Goal: Navigation & Orientation: Find specific page/section

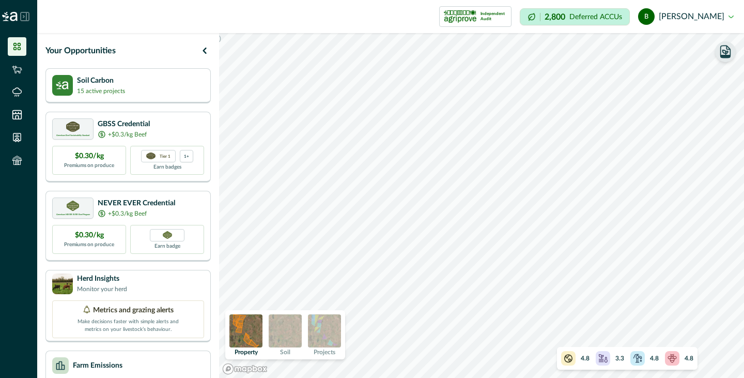
click at [730, 53] on icon "button" at bounding box center [726, 51] width 10 height 12
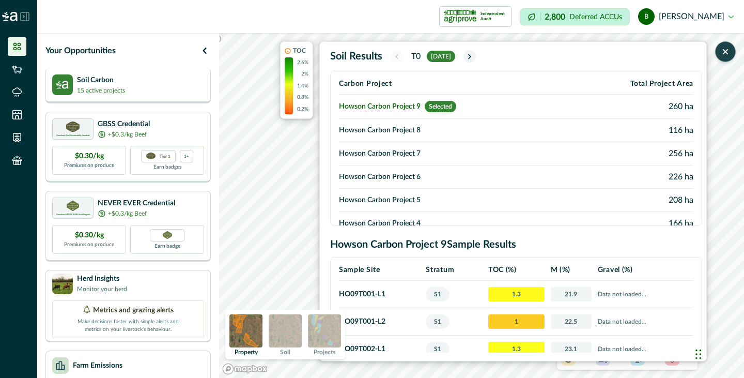
click at [155, 83] on div "Soil Carbon 15 active projects" at bounding box center [128, 84] width 152 height 21
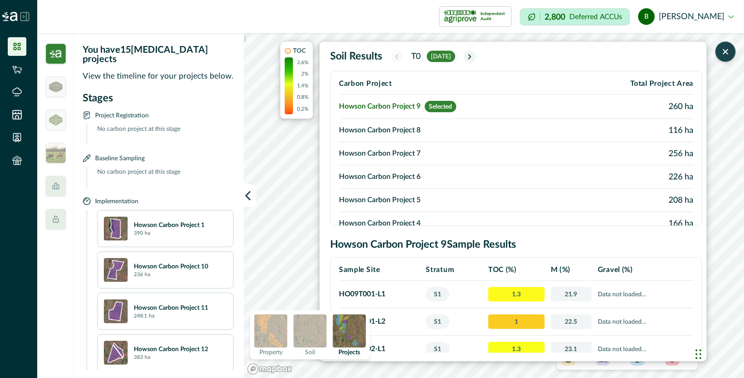
click at [400, 131] on td "Howson Carbon Project 8" at bounding box center [454, 130] width 231 height 23
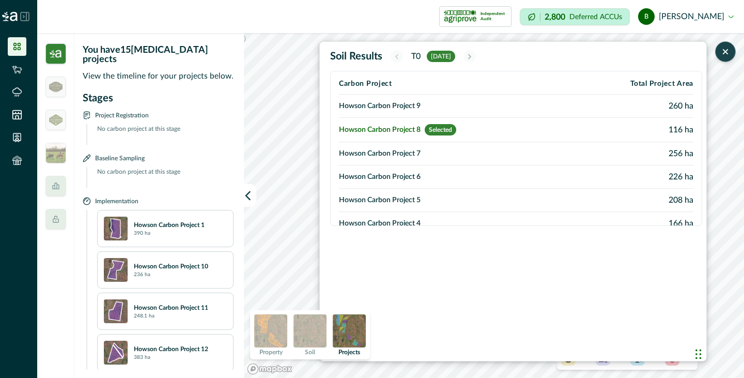
click at [401, 105] on td "Howson Carbon Project 9" at bounding box center [454, 106] width 231 height 23
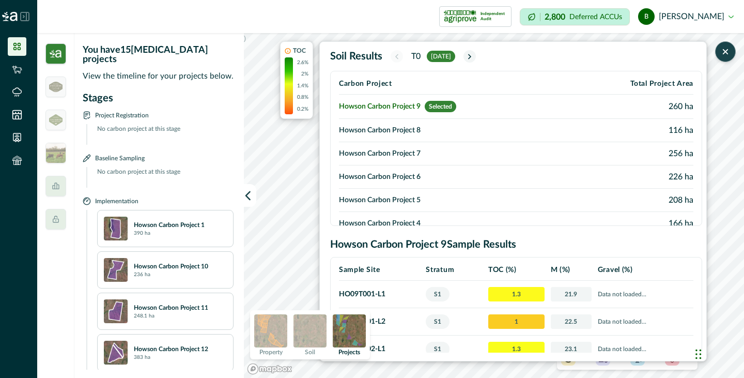
click at [265, 354] on p "Property" at bounding box center [271, 352] width 23 height 6
click at [324, 335] on img at bounding box center [310, 330] width 33 height 33
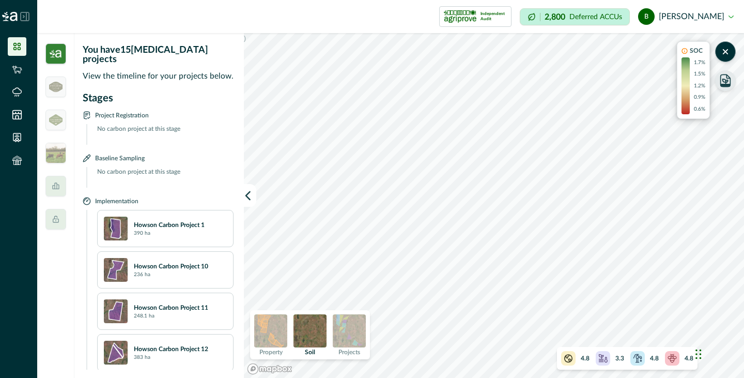
click at [313, 336] on img at bounding box center [310, 330] width 33 height 33
click at [332, 327] on div "Property Soil Projects" at bounding box center [310, 334] width 120 height 49
click at [282, 331] on img at bounding box center [270, 330] width 33 height 33
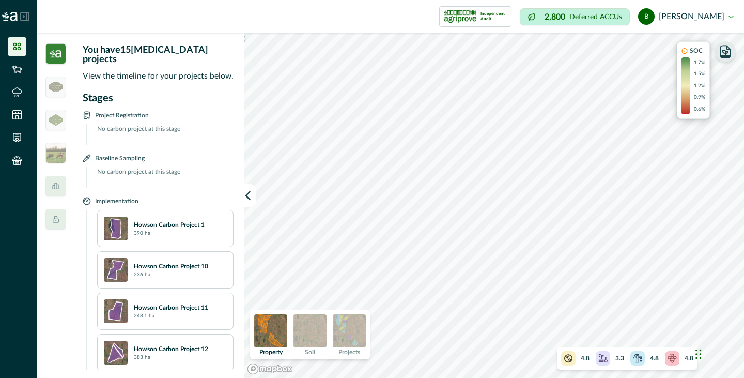
click at [697, 68] on div "1.7% 1.5% 1.2% 0.9% 0.6%" at bounding box center [699, 86] width 11 height 54
click at [727, 53] on icon "button" at bounding box center [725, 52] width 5 height 5
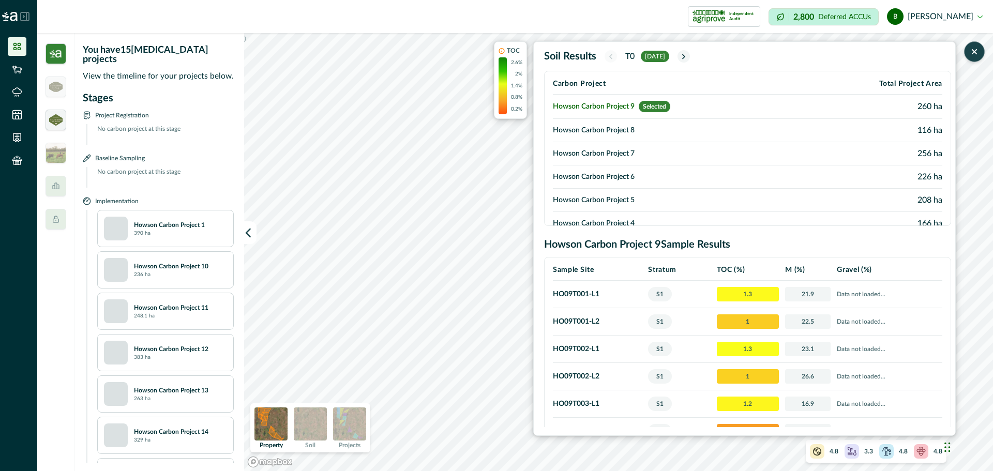
click at [57, 115] on img at bounding box center [55, 119] width 13 height 11
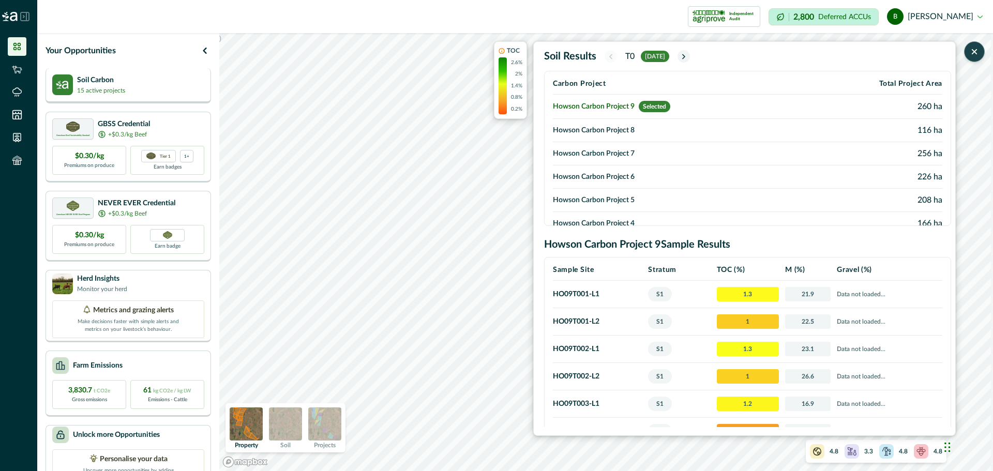
click at [81, 80] on p "Soil Carbon" at bounding box center [101, 80] width 48 height 11
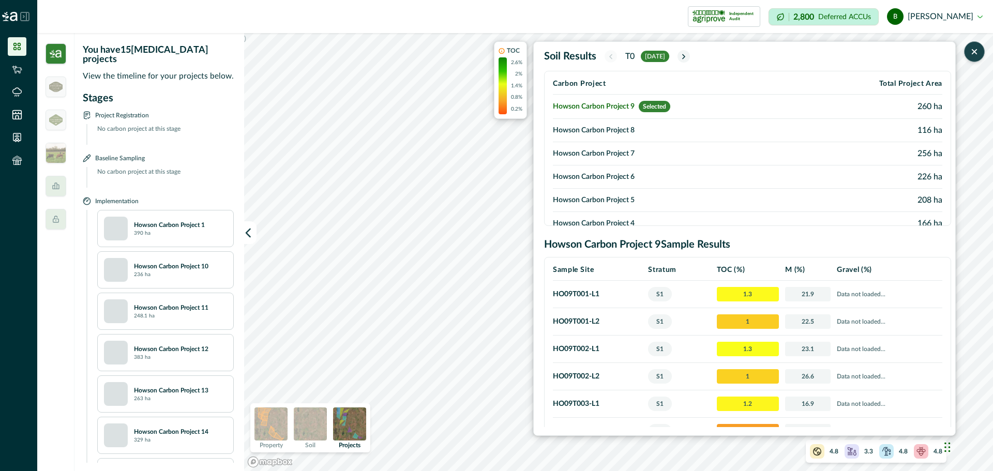
scroll to position [440, 0]
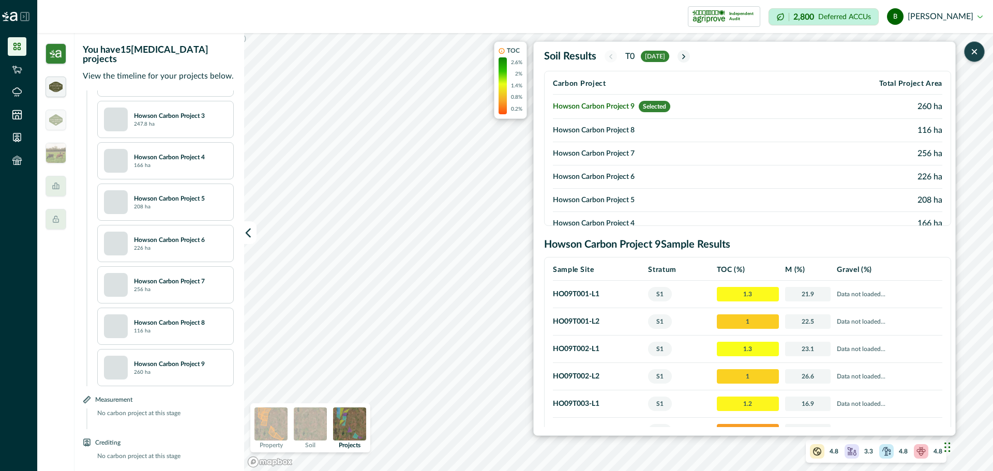
click at [57, 88] on img at bounding box center [55, 87] width 13 height 10
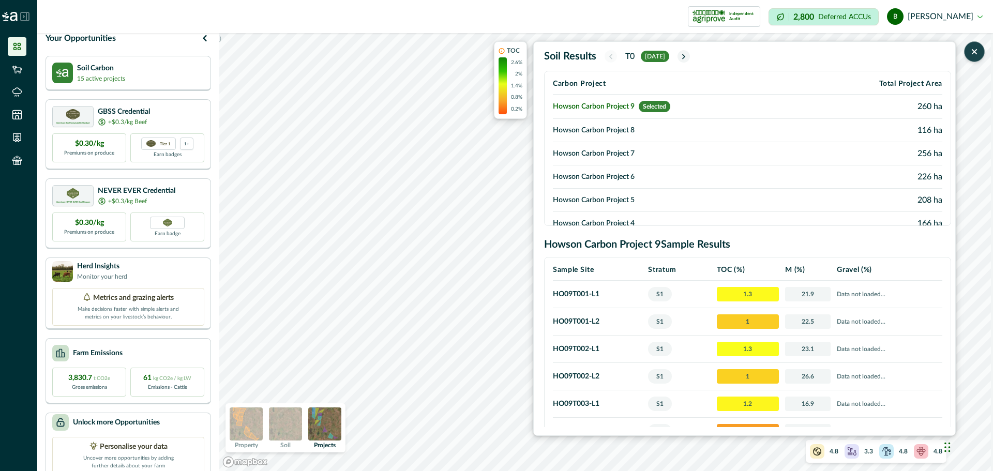
scroll to position [35, 0]
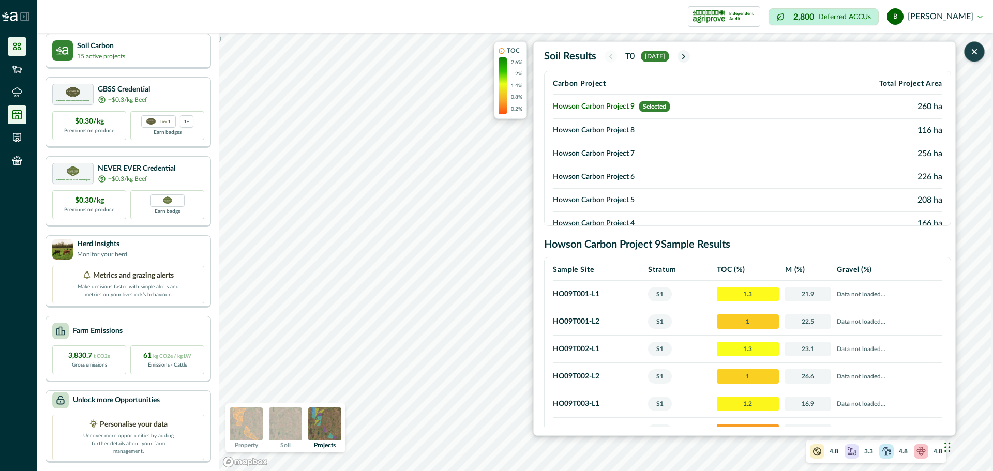
click at [25, 111] on li at bounding box center [17, 114] width 19 height 19
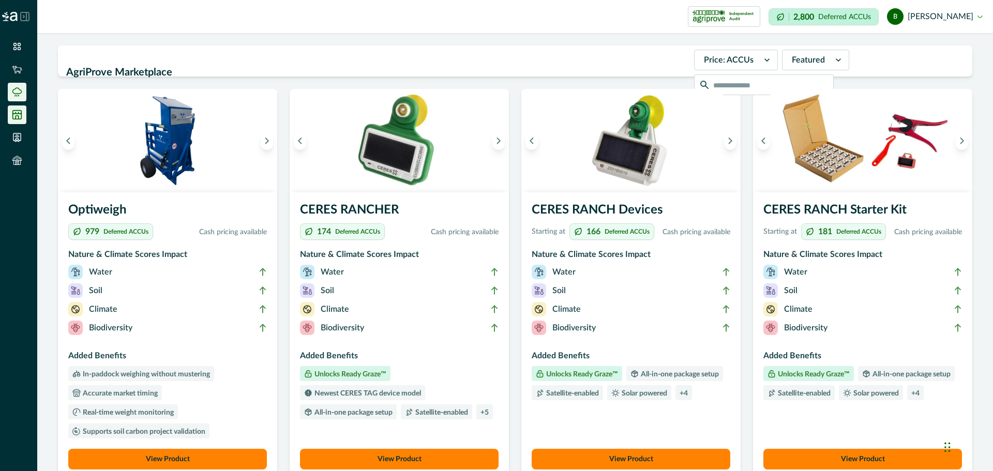
click at [13, 84] on li at bounding box center [17, 92] width 19 height 19
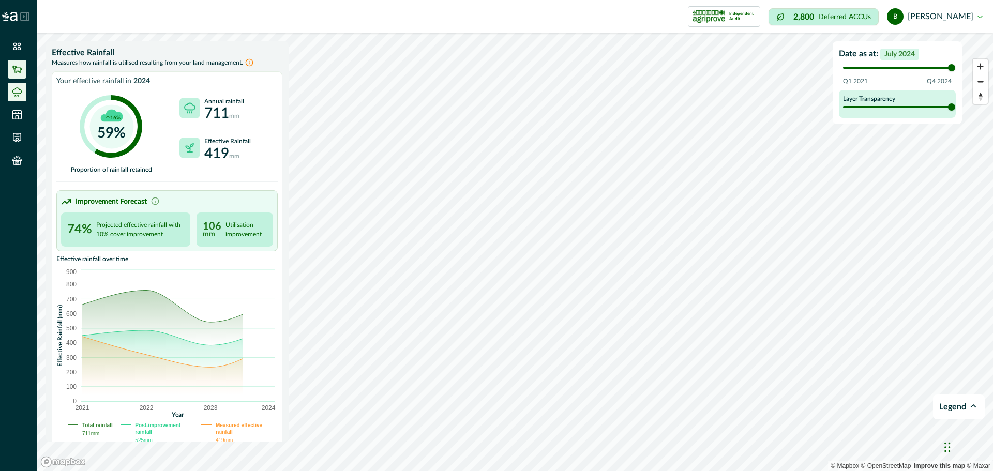
click at [15, 66] on icon at bounding box center [17, 69] width 10 height 10
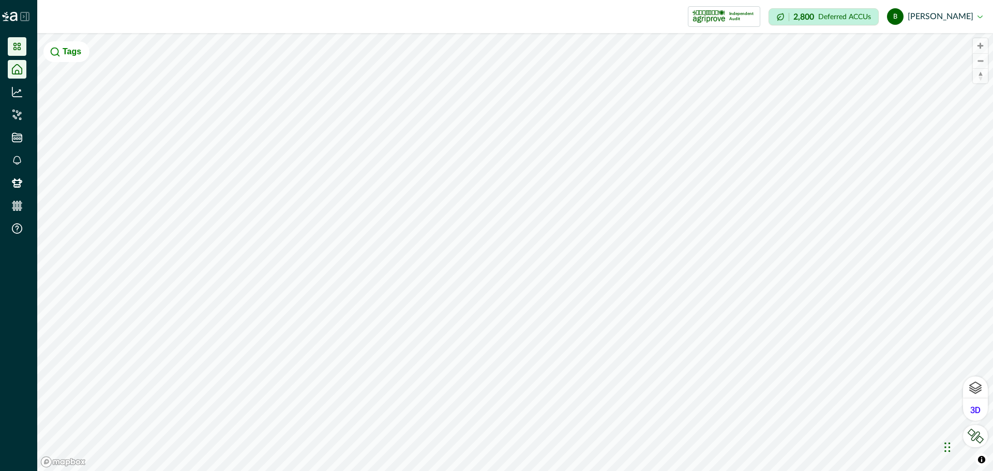
click at [14, 54] on li at bounding box center [17, 46] width 19 height 19
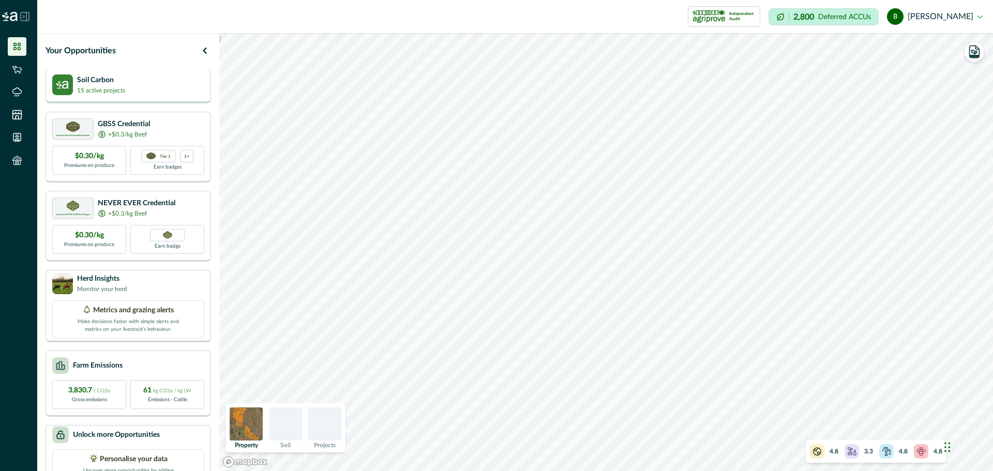
click at [106, 77] on p "Soil Carbon" at bounding box center [101, 80] width 48 height 11
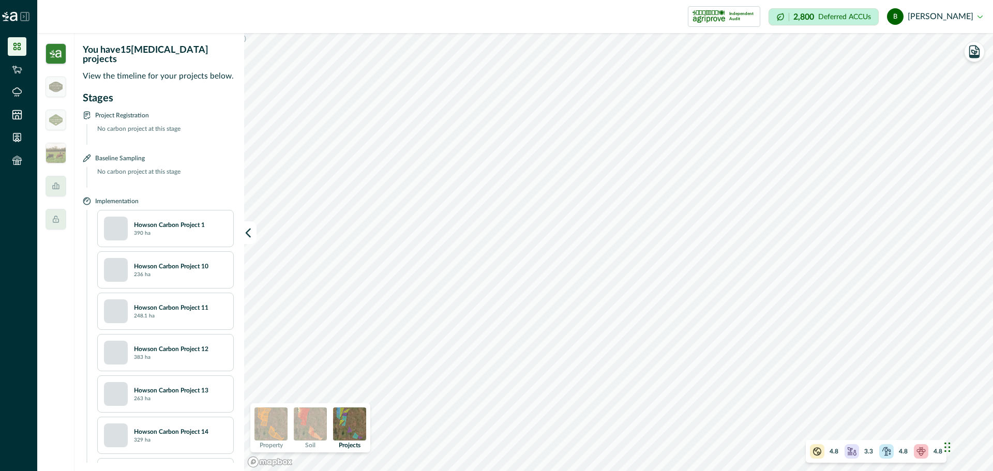
click at [49, 49] on img at bounding box center [55, 53] width 21 height 21
click at [56, 53] on img at bounding box center [55, 53] width 21 height 21
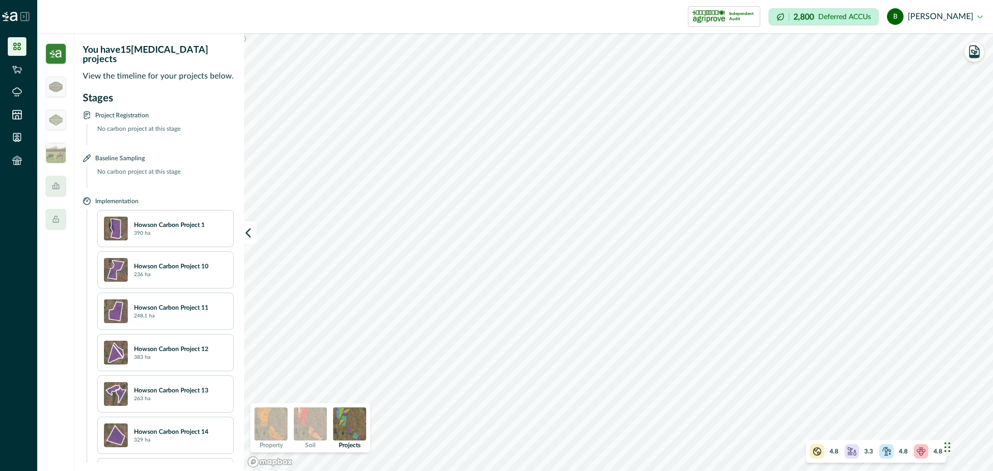
click at [58, 52] on img at bounding box center [55, 53] width 21 height 21
click at [55, 53] on img at bounding box center [55, 53] width 21 height 21
click at [21, 47] on icon at bounding box center [17, 46] width 10 height 10
click at [57, 95] on div at bounding box center [55, 87] width 21 height 21
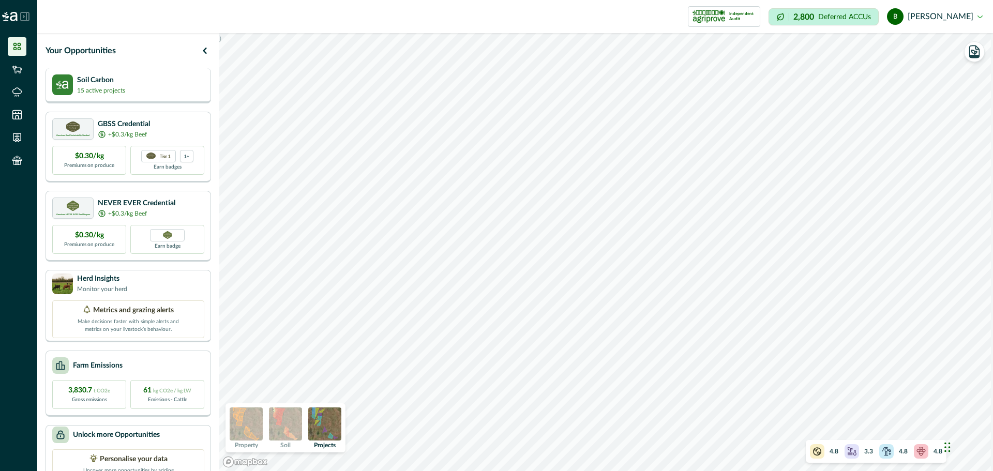
click at [111, 86] on p "15 active projects" at bounding box center [101, 90] width 48 height 9
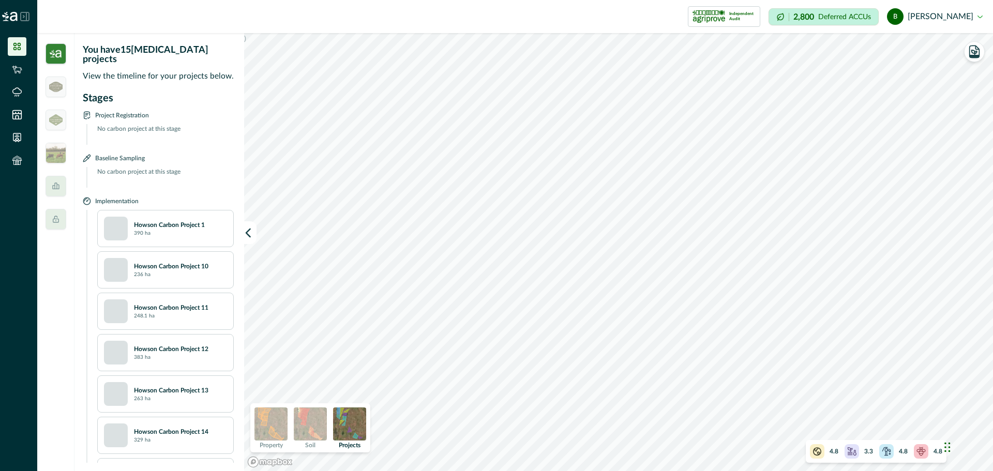
click at [67, 86] on div at bounding box center [55, 252] width 37 height 438
click at [60, 86] on img at bounding box center [55, 87] width 13 height 10
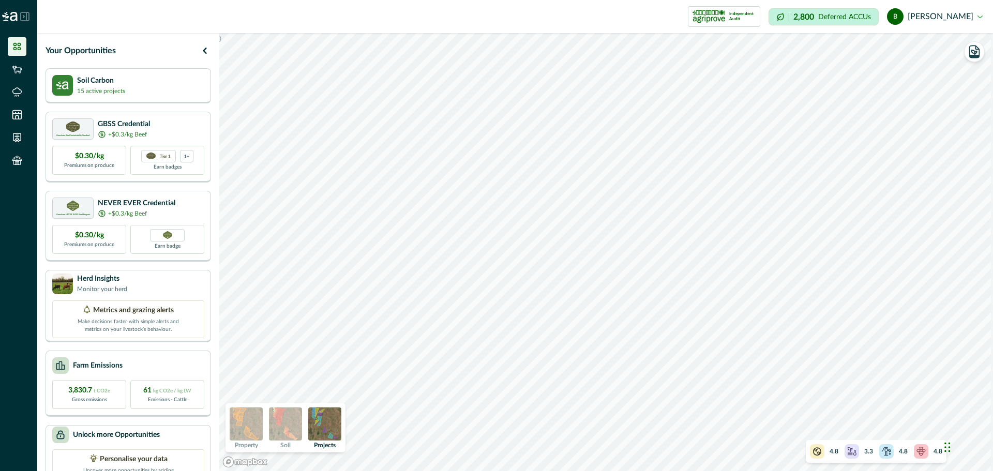
click at [140, 48] on div "Your Opportunities" at bounding box center [127, 50] width 165 height 19
click at [19, 162] on icon at bounding box center [17, 160] width 10 height 10
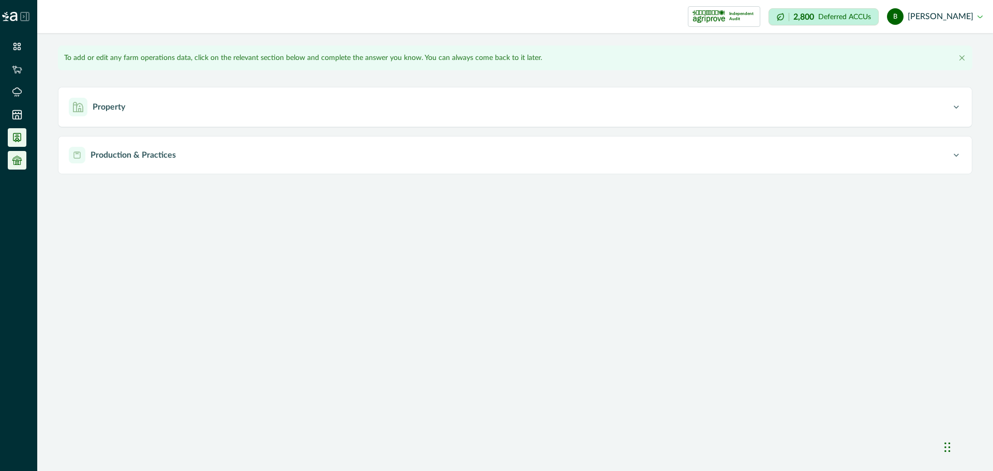
click at [16, 136] on icon at bounding box center [17, 137] width 10 height 10
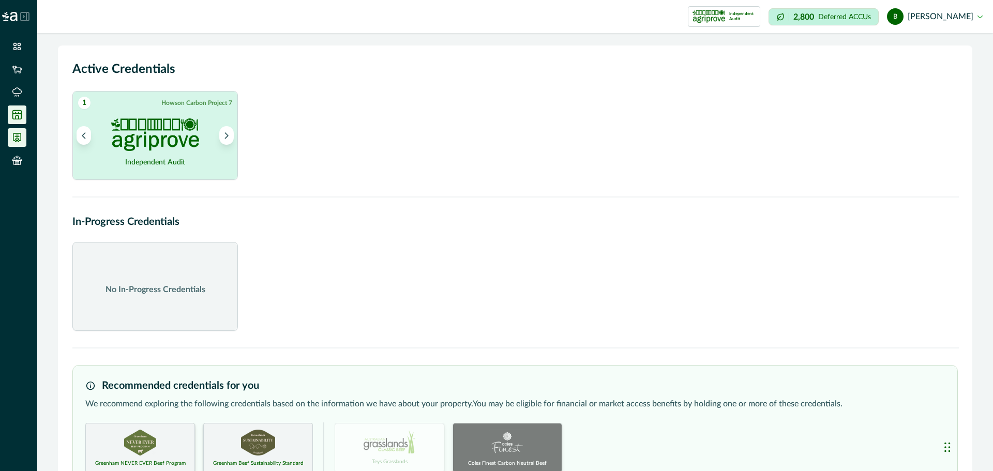
click at [16, 118] on icon at bounding box center [17, 115] width 9 height 9
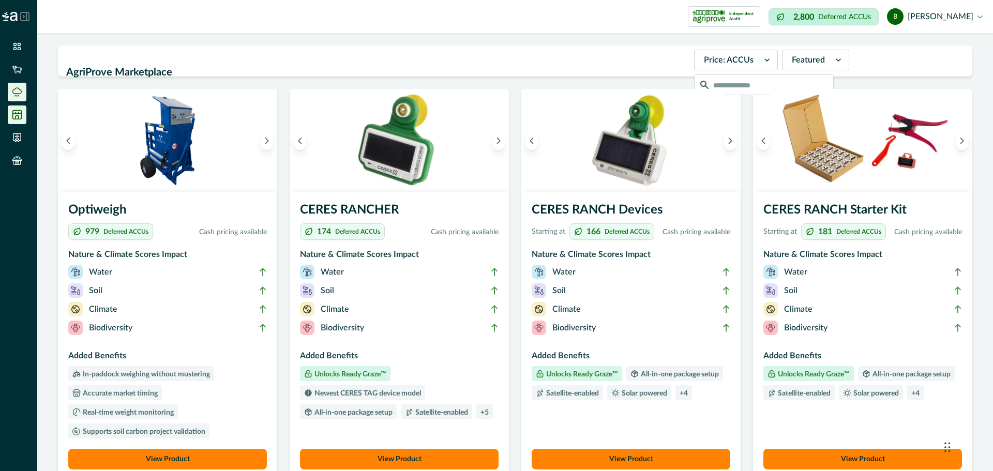
click at [14, 95] on icon at bounding box center [17, 92] width 10 height 10
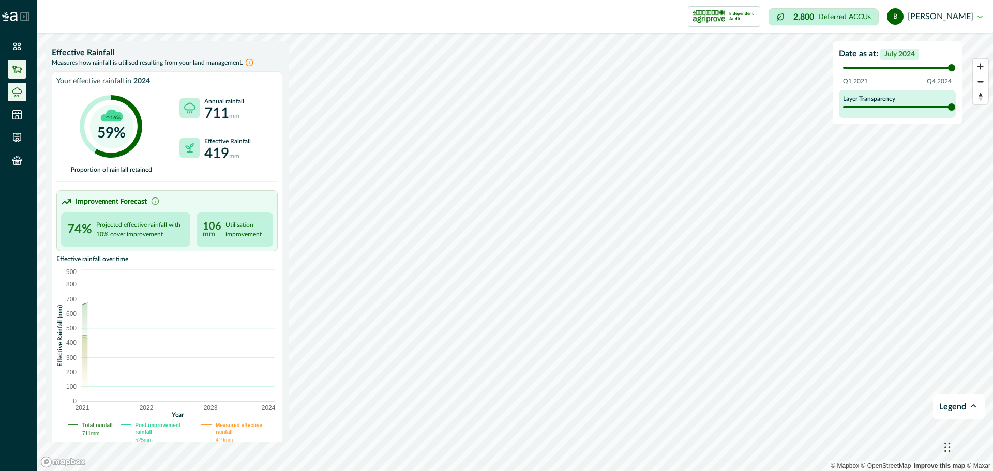
click at [18, 76] on li at bounding box center [17, 69] width 19 height 19
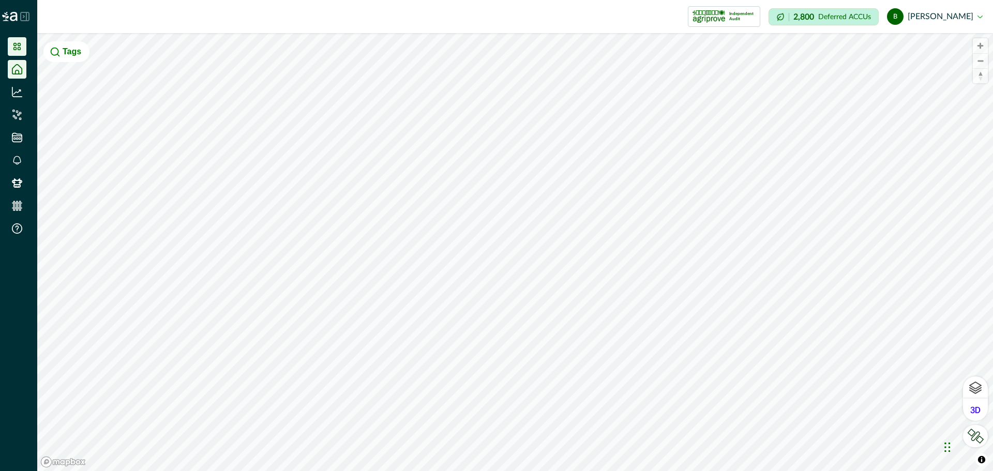
click at [18, 42] on icon at bounding box center [17, 46] width 10 height 10
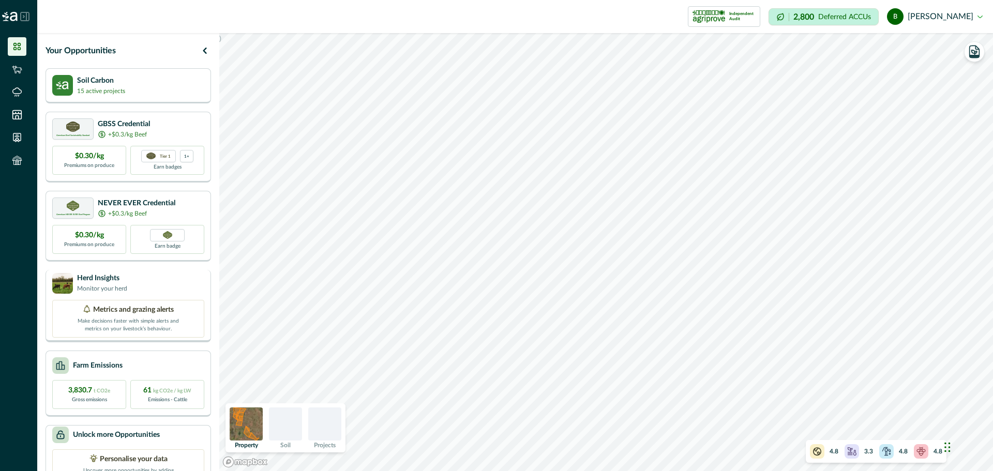
scroll to position [35, 0]
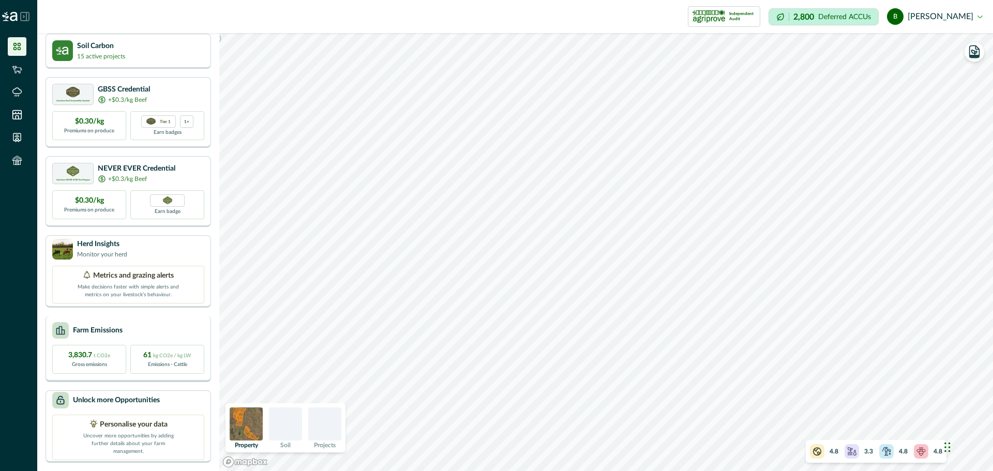
click at [103, 352] on p "3,830.7 t CO2e" at bounding box center [89, 355] width 42 height 11
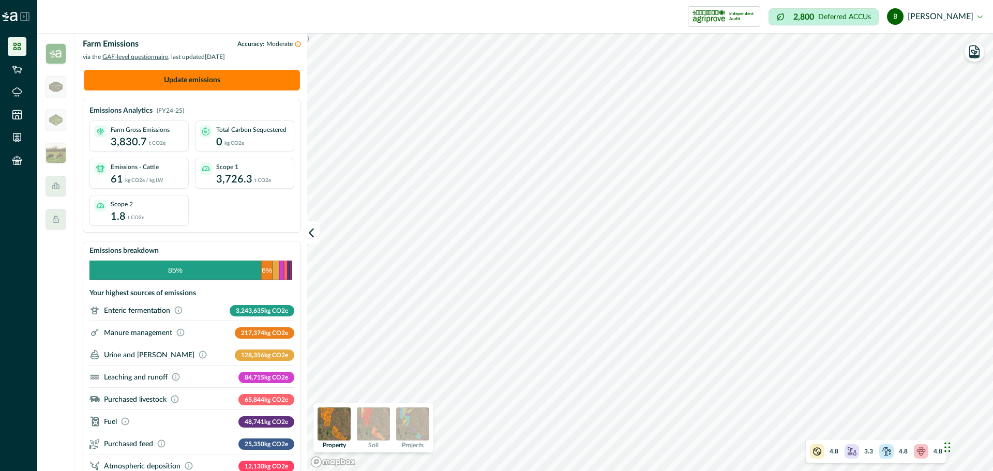
scroll to position [0, 0]
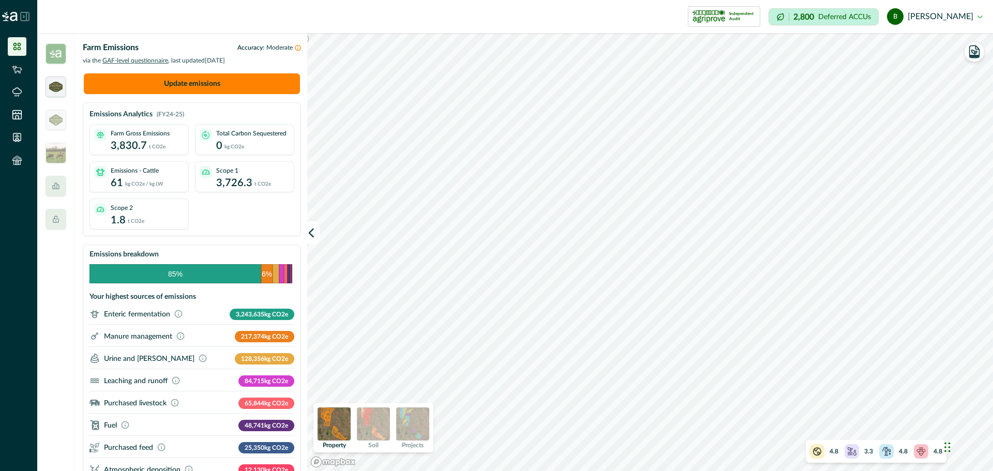
click at [50, 84] on img at bounding box center [55, 87] width 13 height 10
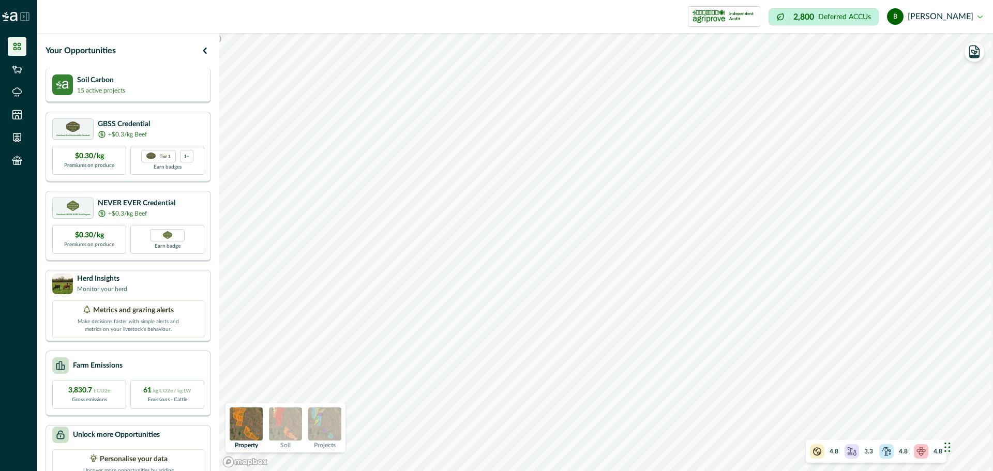
click at [70, 85] on img at bounding box center [62, 84] width 21 height 21
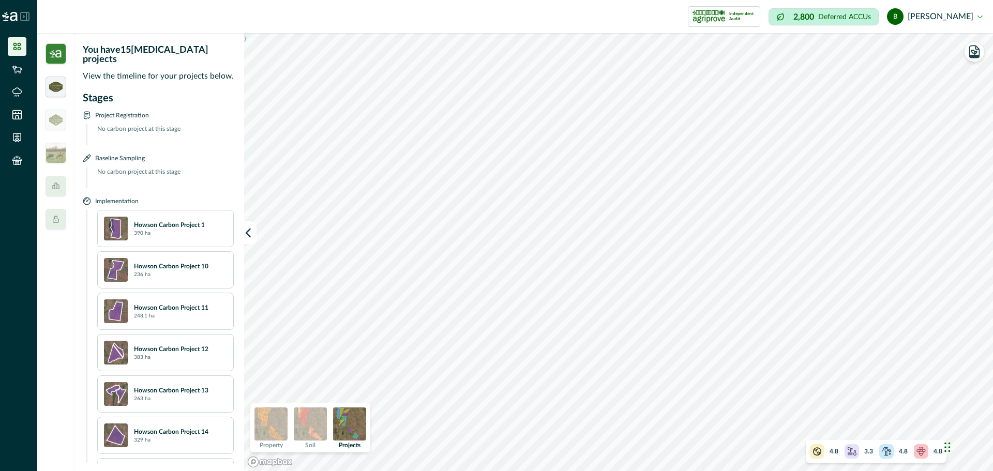
click at [62, 96] on div at bounding box center [55, 87] width 21 height 21
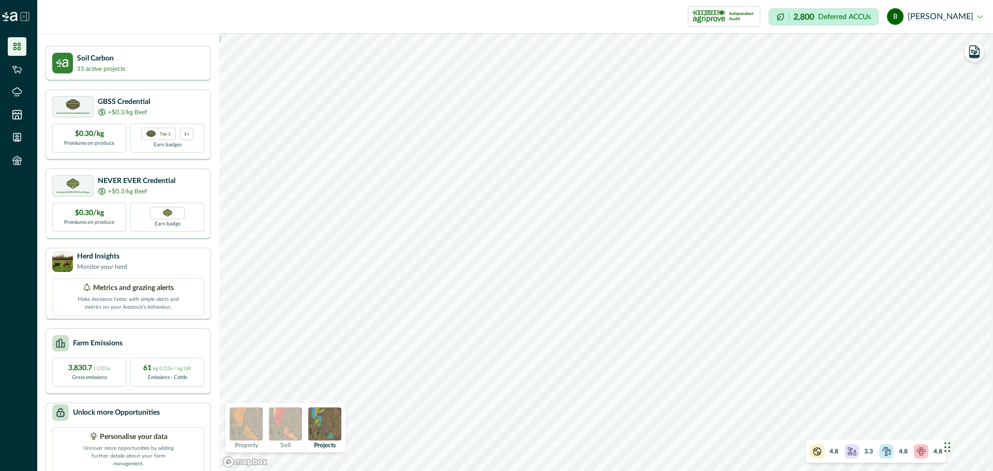
scroll to position [35, 0]
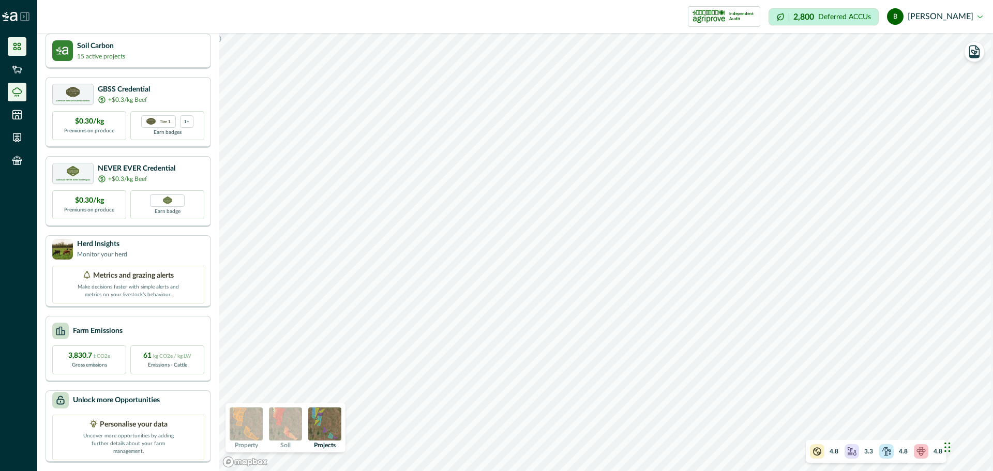
click at [18, 86] on li at bounding box center [17, 92] width 19 height 19
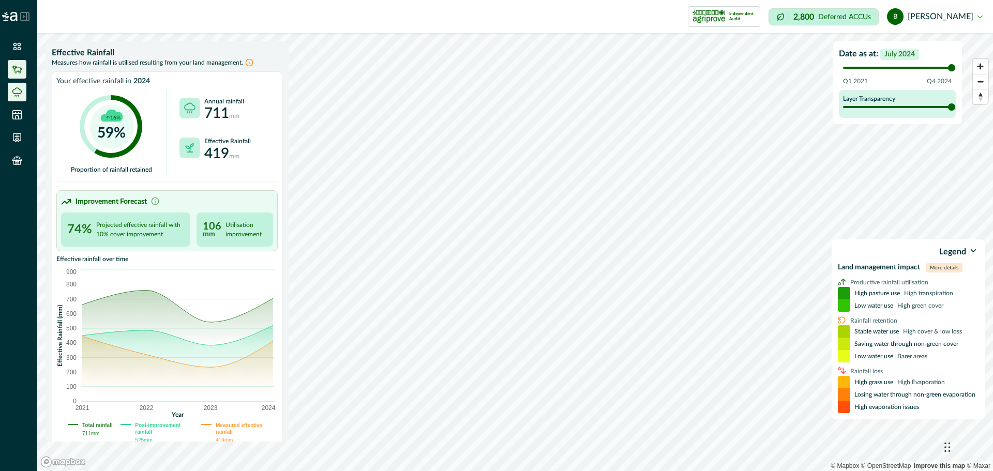
click at [18, 65] on icon at bounding box center [17, 69] width 10 height 10
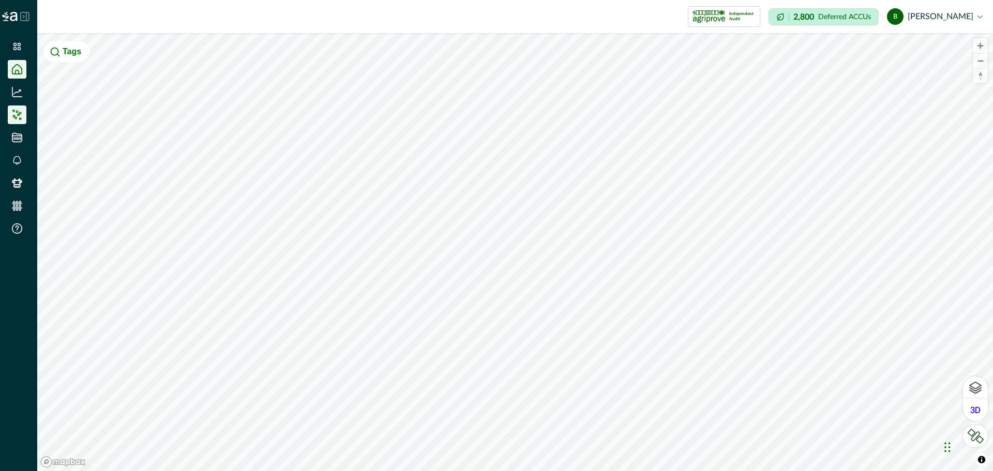
click at [23, 120] on li at bounding box center [17, 114] width 19 height 19
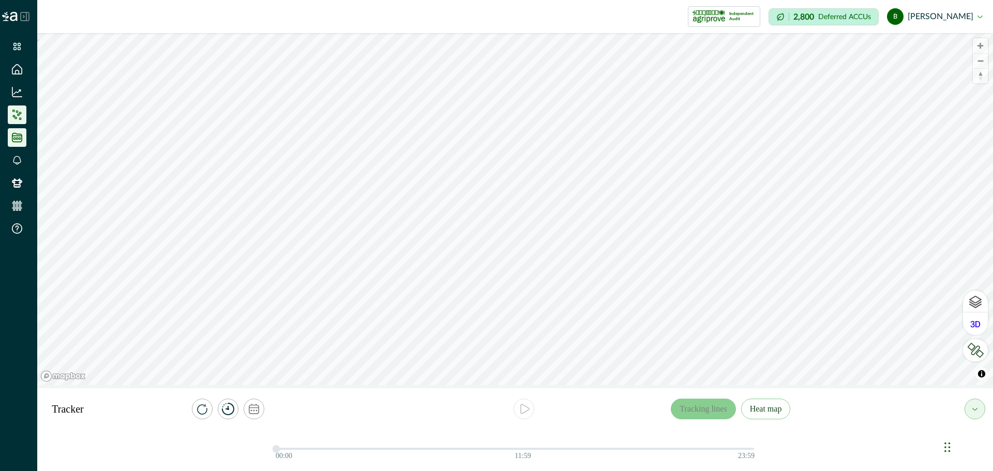
click at [22, 142] on li at bounding box center [17, 137] width 19 height 19
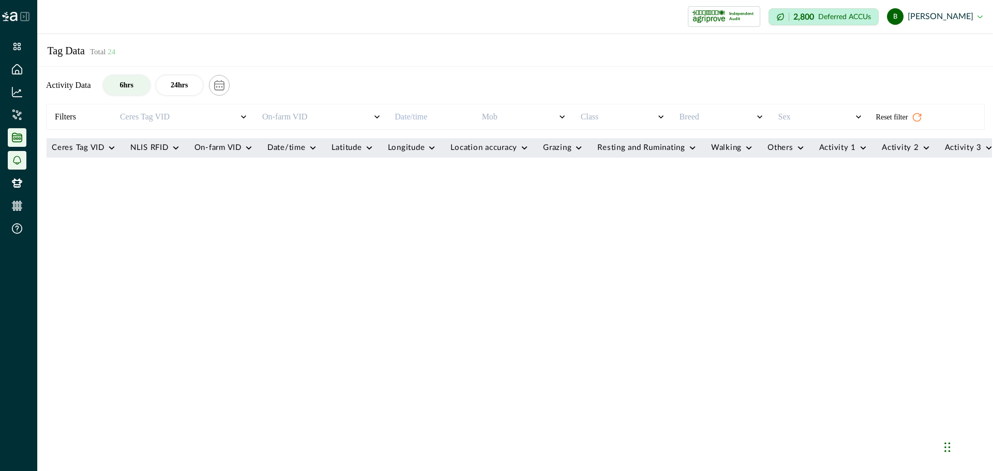
click at [12, 162] on div at bounding box center [17, 160] width 10 height 10
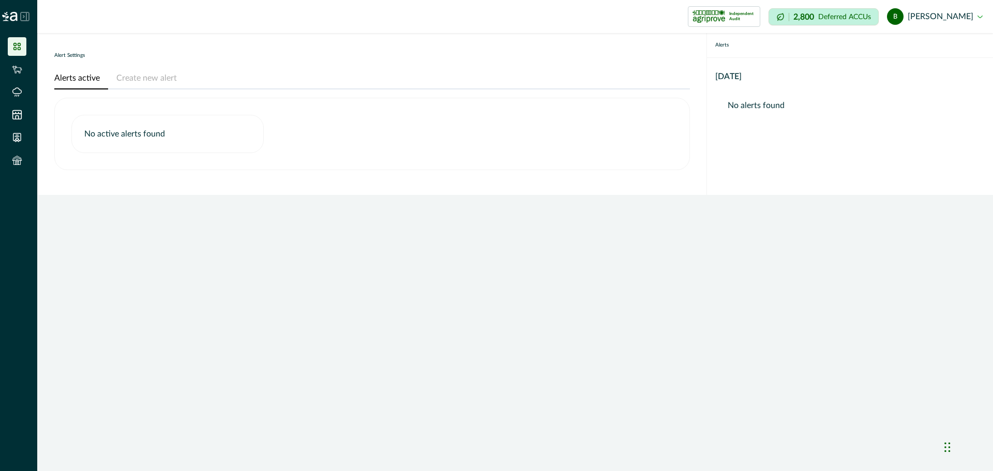
click at [17, 41] on icon at bounding box center [17, 46] width 10 height 10
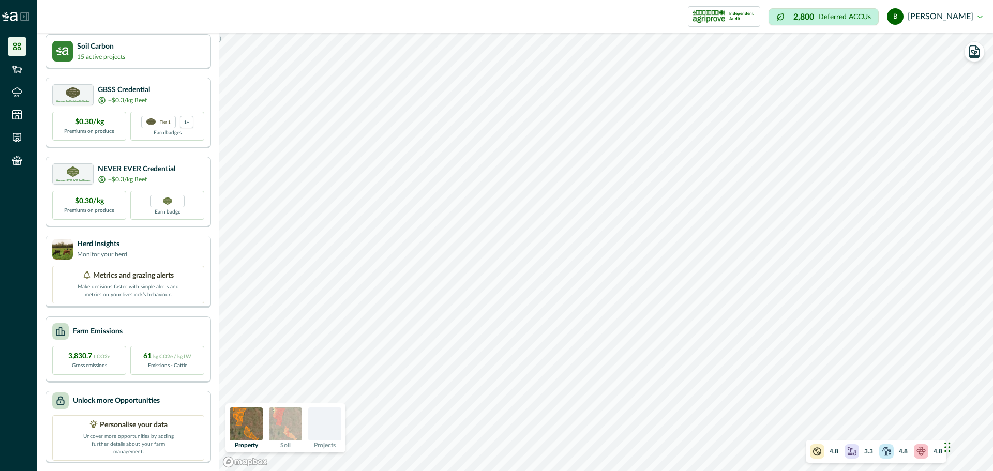
scroll to position [35, 0]
click at [744, 377] on icon at bounding box center [851, 451] width 10 height 10
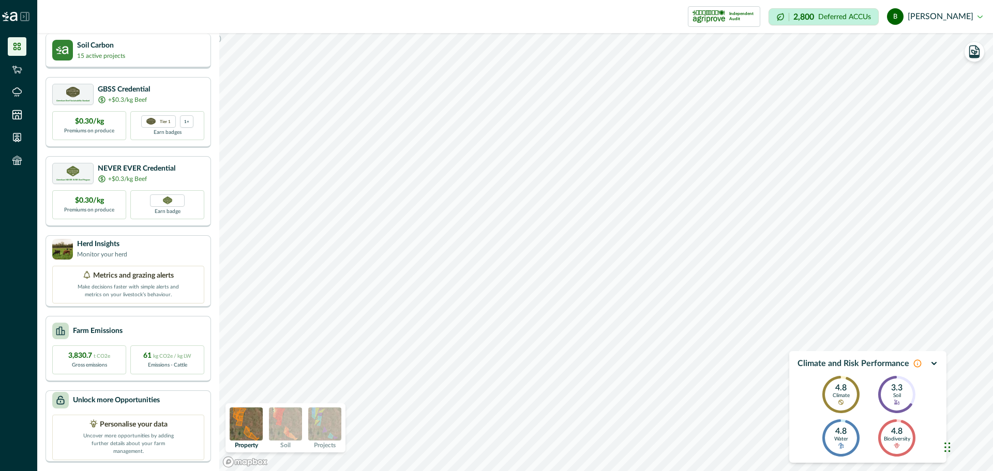
click at [143, 60] on div "Soil Carbon 15 active projects" at bounding box center [127, 51] width 165 height 35
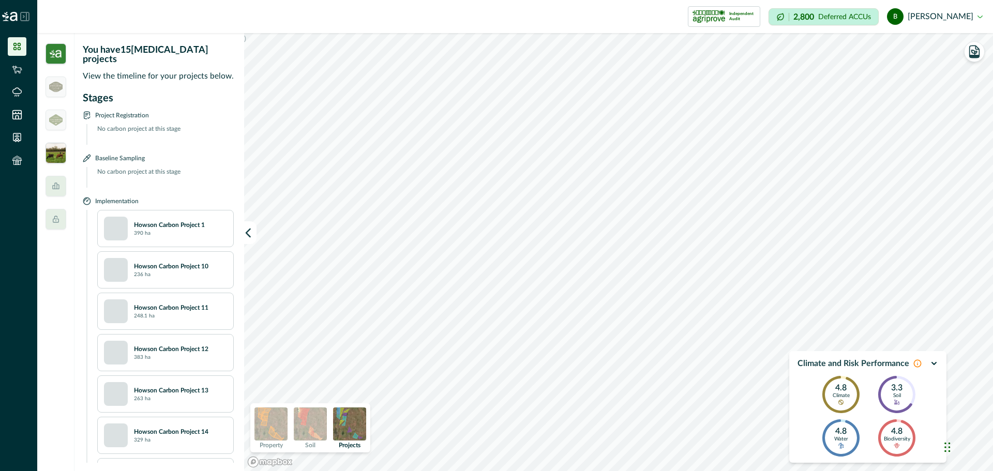
click at [59, 155] on img at bounding box center [55, 153] width 21 height 21
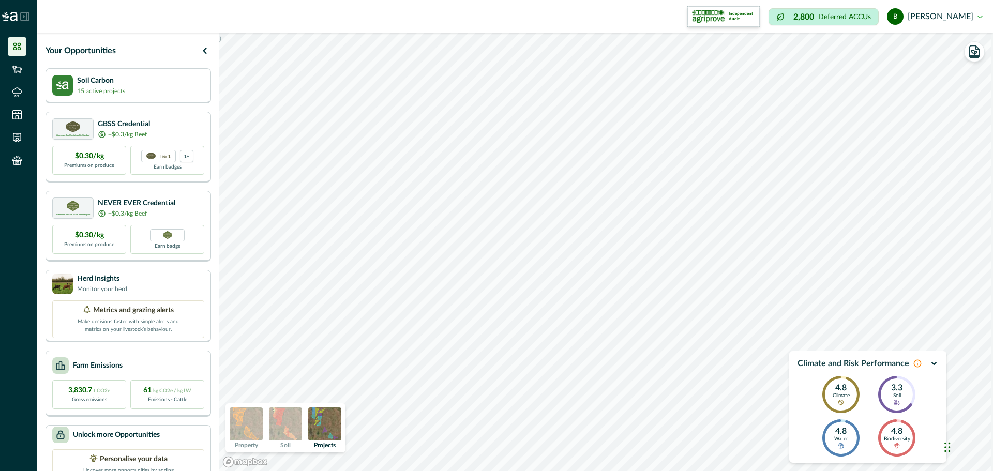
click at [724, 24] on img at bounding box center [708, 16] width 33 height 17
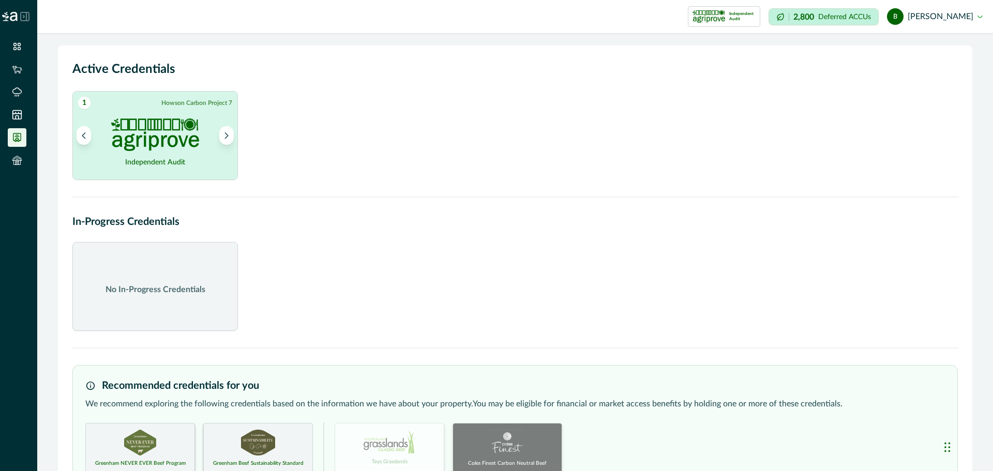
click at [744, 21] on p "2,800" at bounding box center [803, 17] width 21 height 8
click at [28, 40] on link at bounding box center [19, 46] width 22 height 19
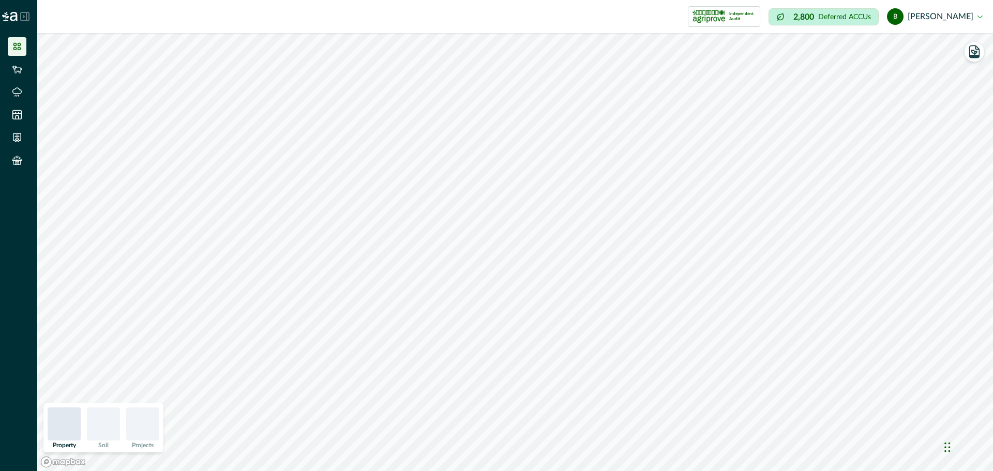
click at [17, 45] on icon at bounding box center [17, 46] width 10 height 10
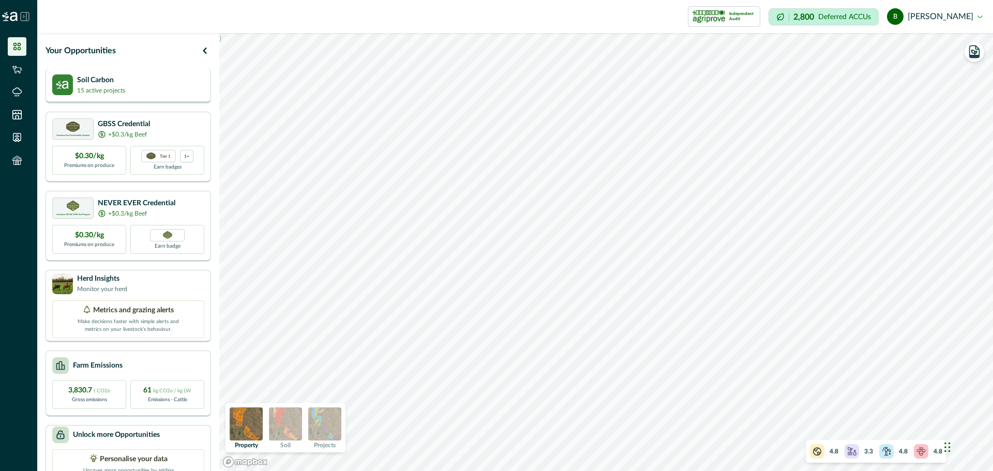
click at [170, 91] on div "Soil Carbon 15 active projects" at bounding box center [128, 84] width 152 height 21
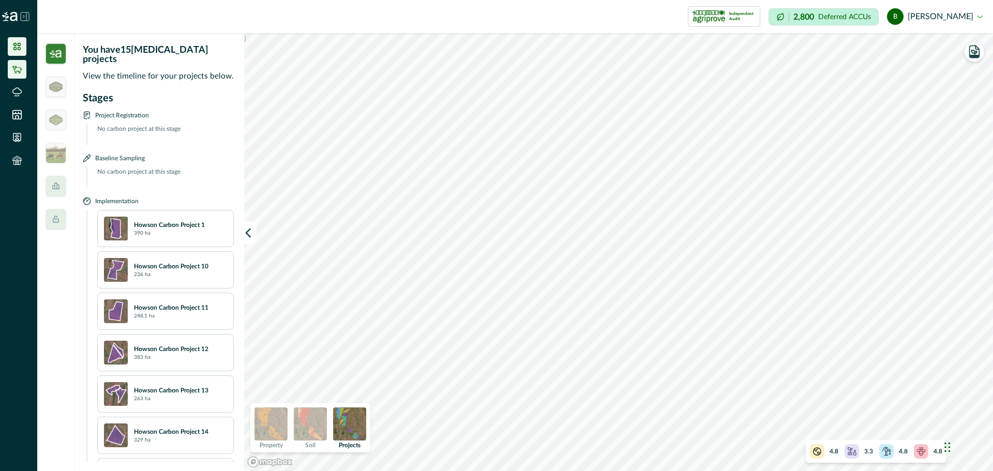
click at [11, 71] on li at bounding box center [17, 69] width 19 height 19
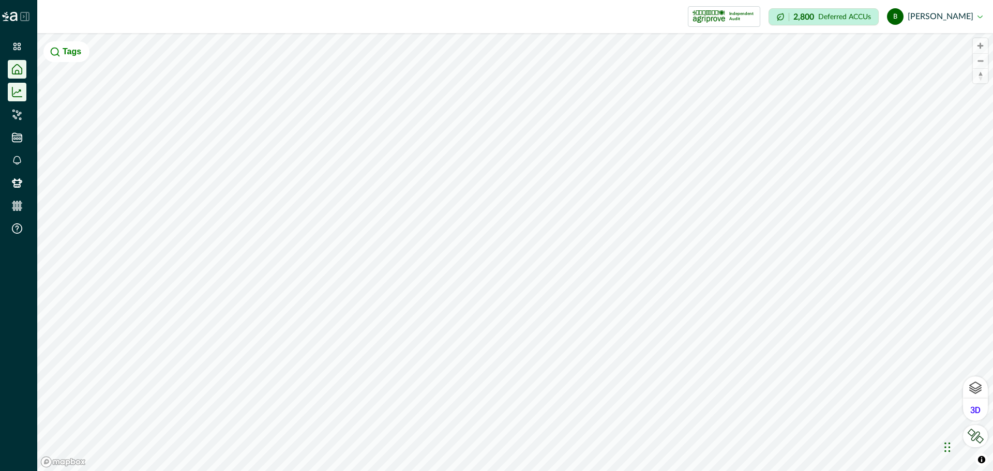
click at [18, 97] on li at bounding box center [17, 92] width 19 height 19
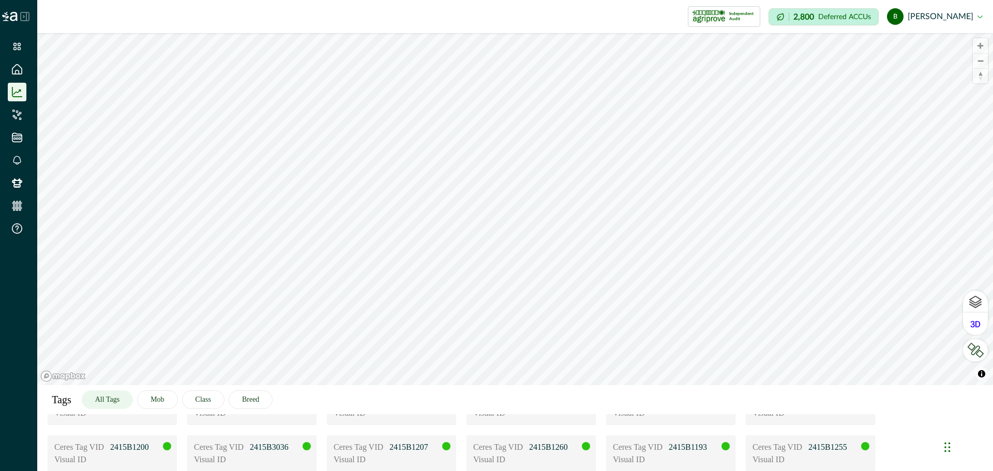
scroll to position [72, 0]
click at [17, 109] on li at bounding box center [17, 114] width 19 height 19
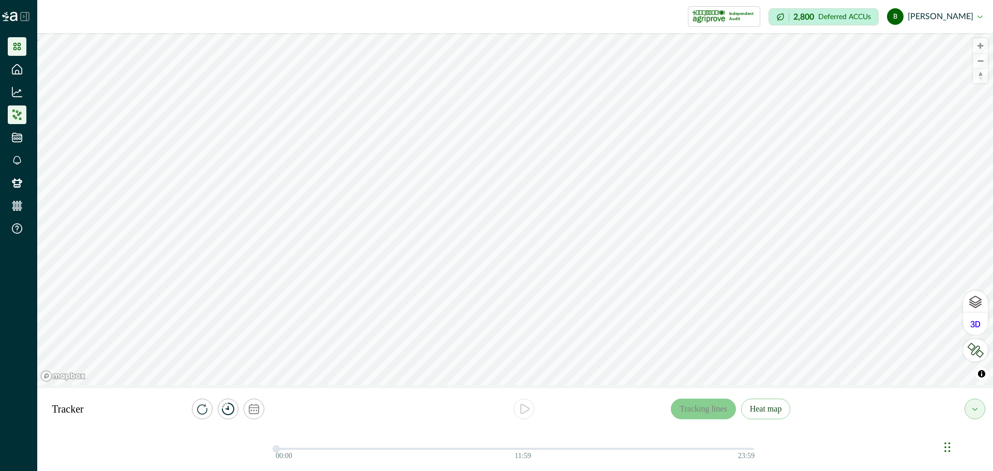
click at [23, 40] on li at bounding box center [17, 46] width 19 height 19
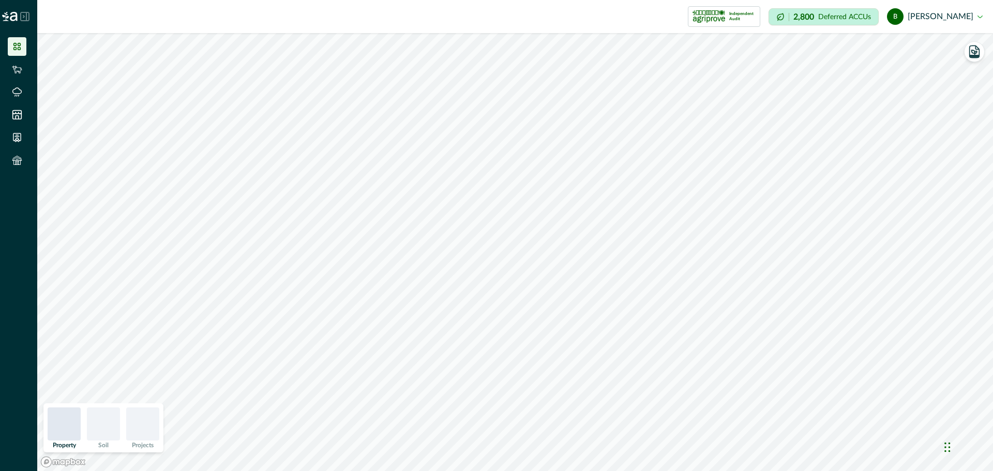
click at [16, 16] on img at bounding box center [10, 16] width 16 height 9
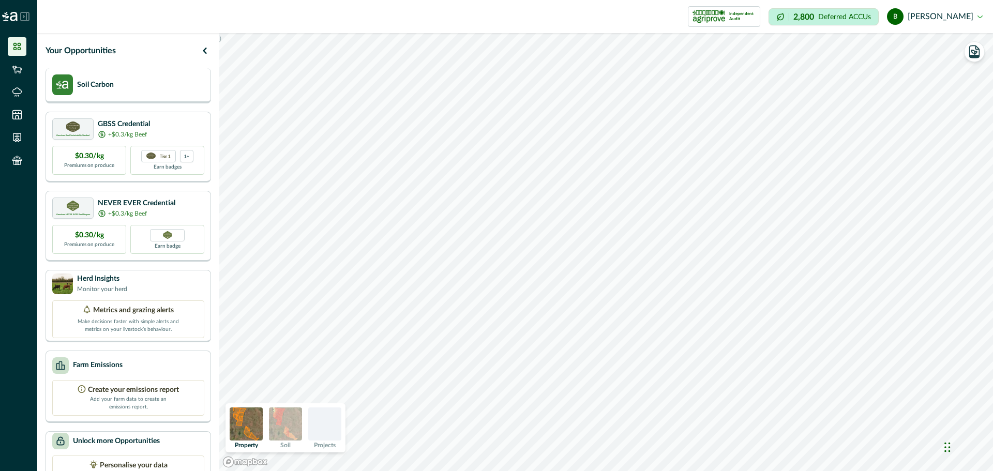
click at [80, 86] on p "Soil Carbon" at bounding box center [95, 85] width 37 height 11
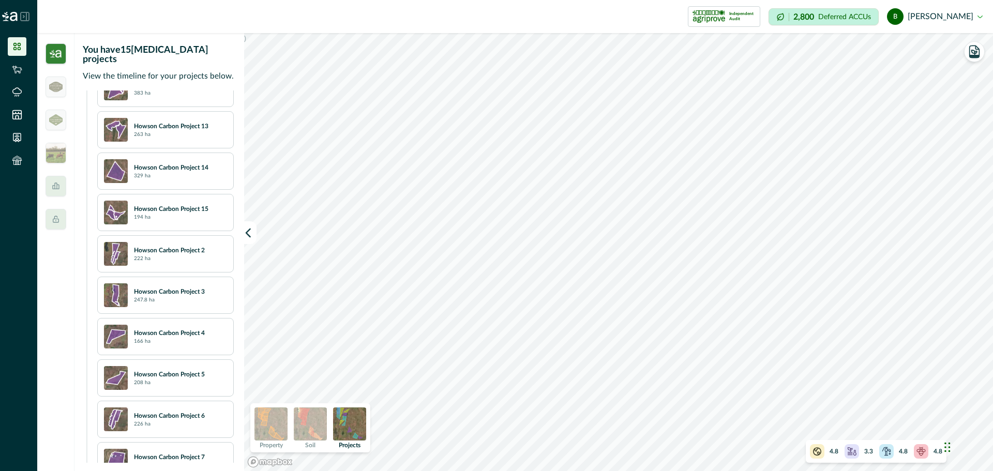
scroll to position [440, 0]
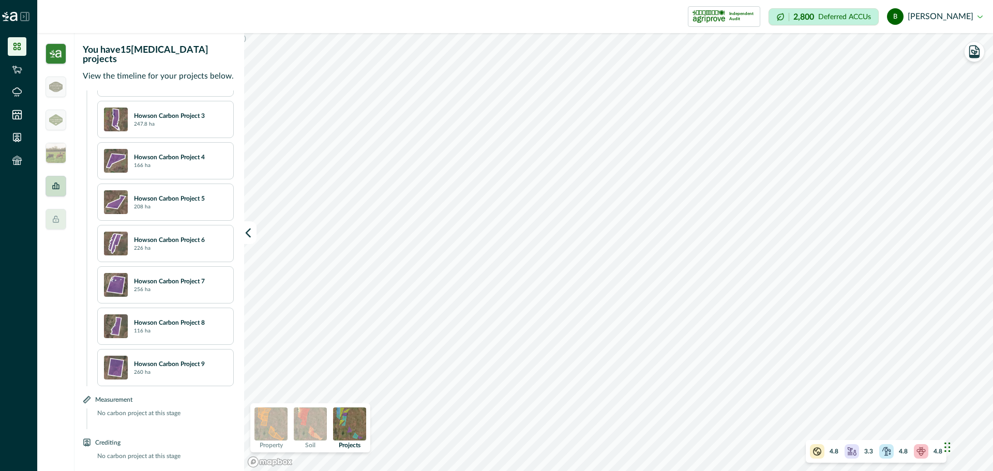
click at [56, 191] on div at bounding box center [55, 186] width 21 height 21
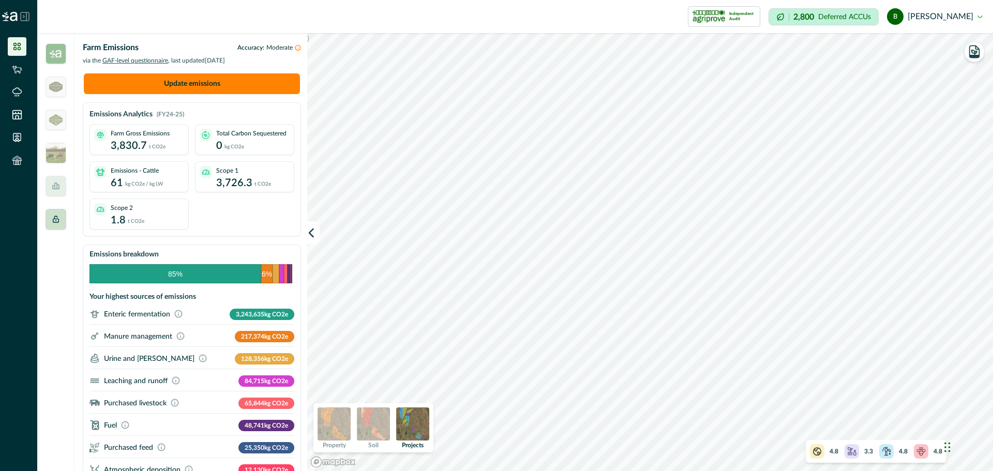
click at [57, 217] on icon at bounding box center [56, 219] width 6 height 6
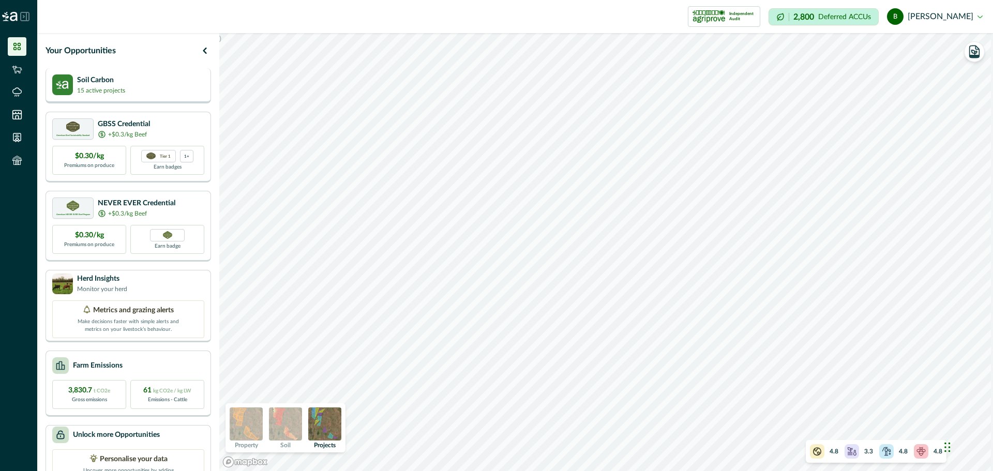
click at [81, 75] on p "Soil Carbon" at bounding box center [101, 80] width 48 height 11
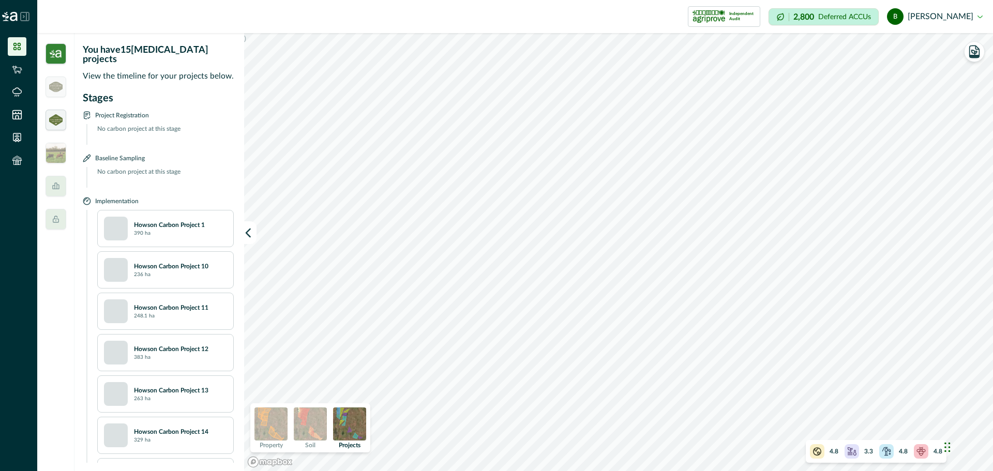
click at [55, 123] on img at bounding box center [55, 119] width 13 height 11
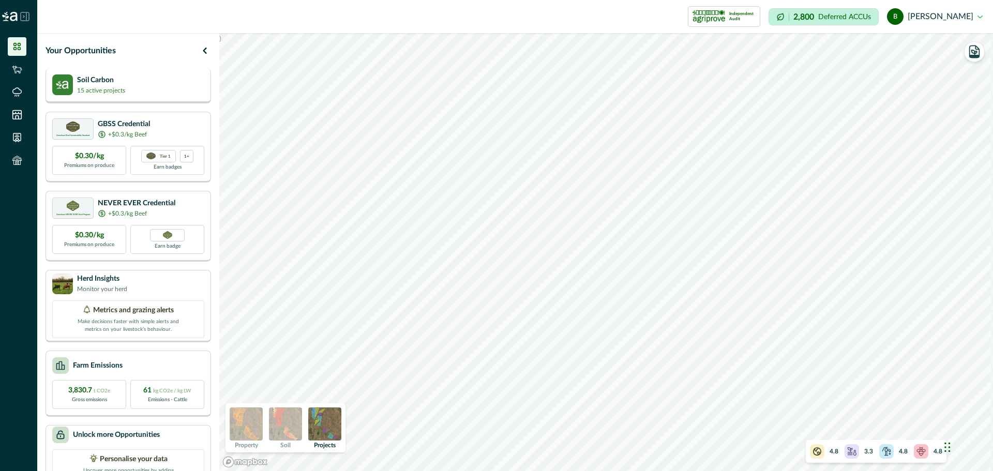
click at [65, 81] on img at bounding box center [62, 84] width 21 height 21
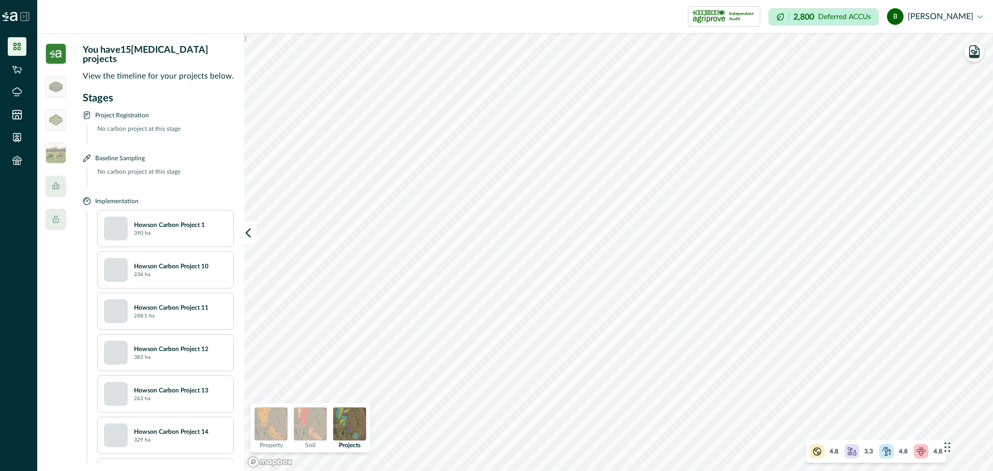
click at [129, 124] on p "No carbon project at this stage" at bounding box center [162, 134] width 143 height 21
click at [53, 127] on div at bounding box center [55, 120] width 21 height 21
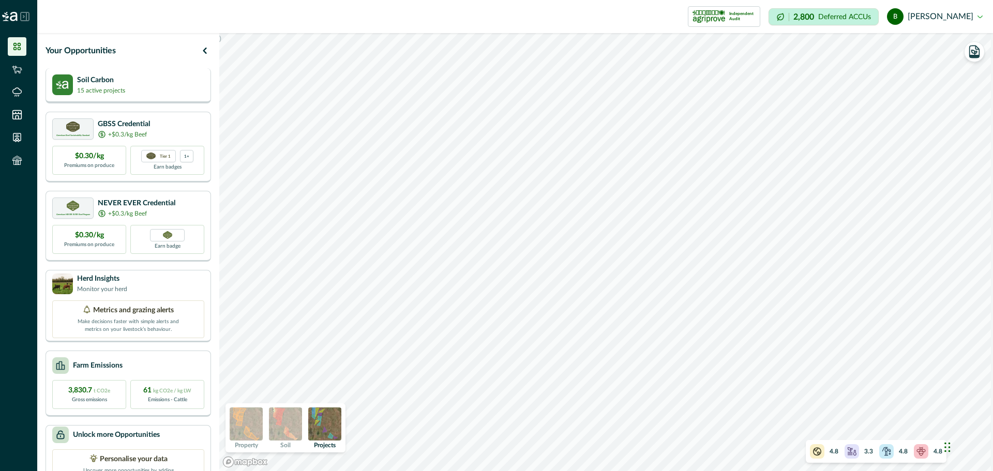
click at [69, 74] on div "Soil Carbon 15 active projects" at bounding box center [127, 85] width 165 height 35
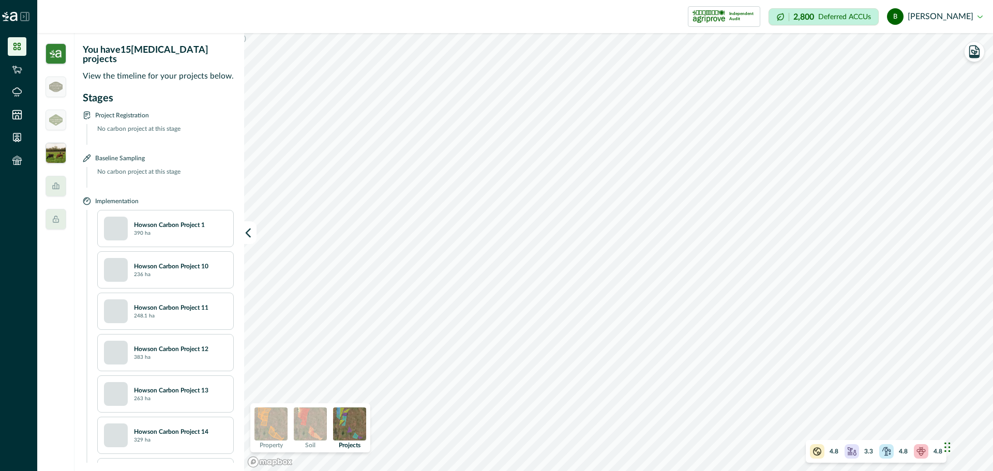
click at [59, 152] on img at bounding box center [55, 153] width 21 height 21
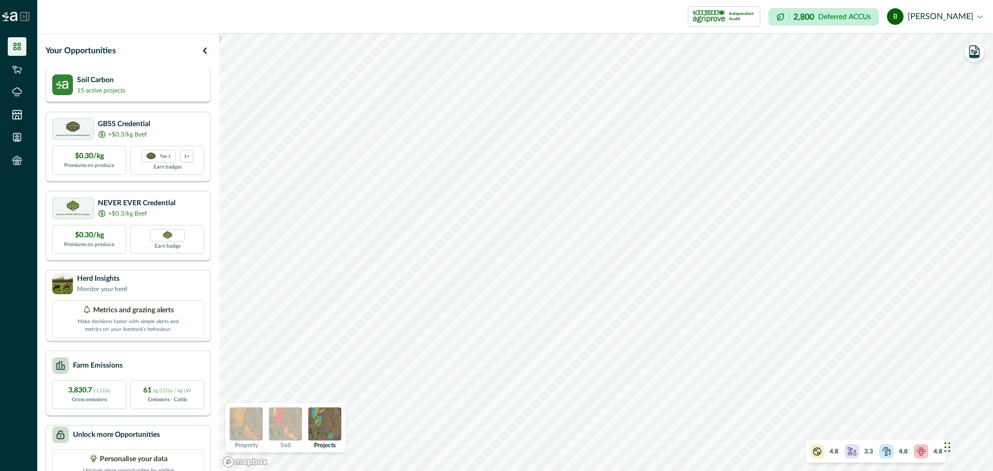
click at [79, 82] on p "Soil Carbon" at bounding box center [101, 80] width 48 height 11
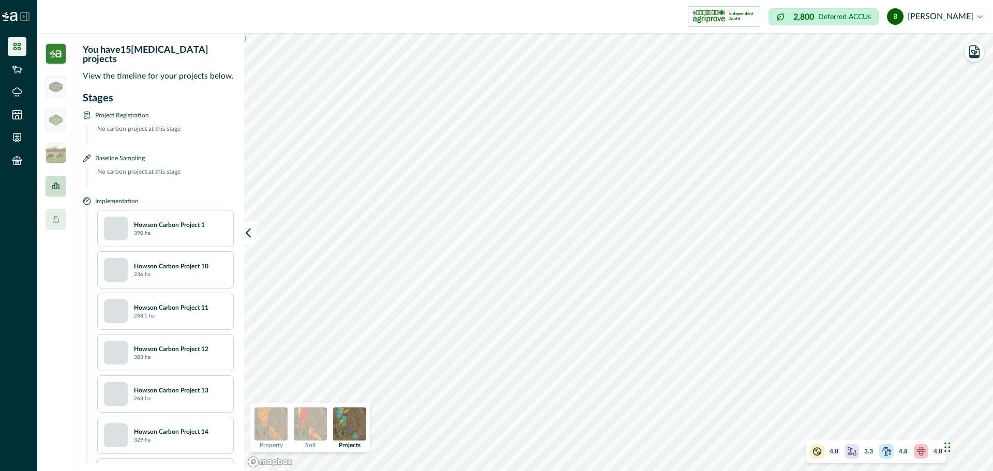
click at [54, 181] on div at bounding box center [55, 186] width 21 height 21
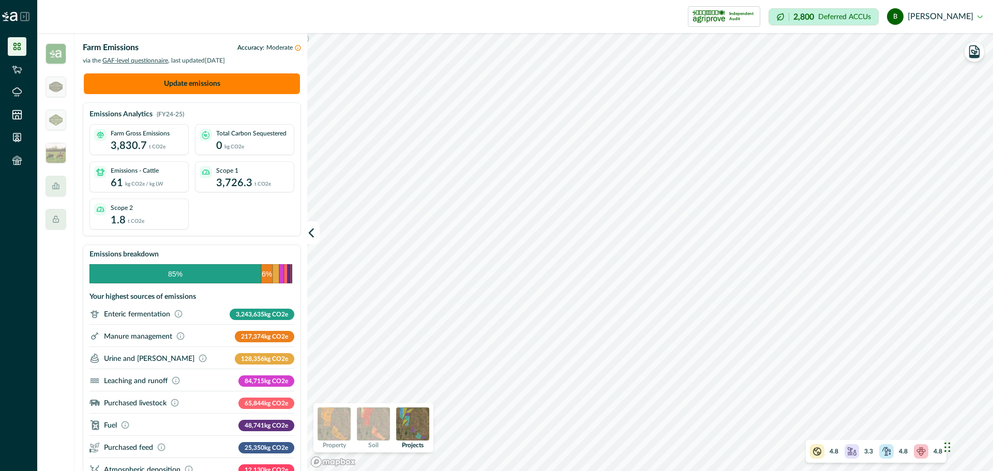
scroll to position [91, 0]
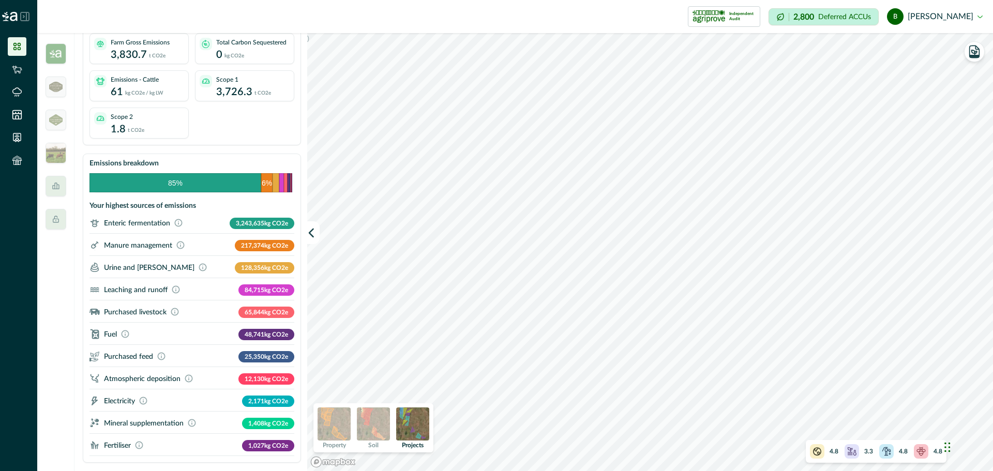
click at [29, 16] on div at bounding box center [18, 16] width 37 height 33
drag, startPoint x: 28, startPoint y: 16, endPoint x: 30, endPoint y: 21, distance: 5.4
click at [28, 16] on icon at bounding box center [24, 16] width 9 height 9
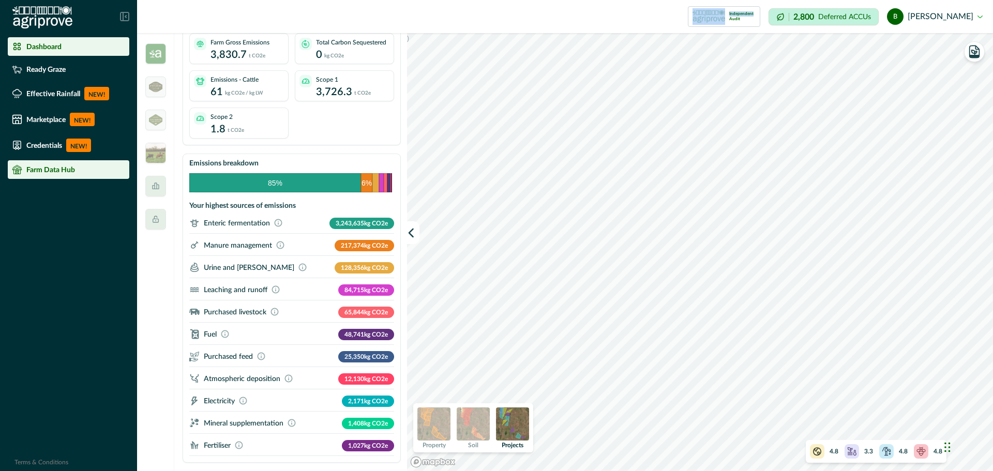
click at [62, 171] on p "Farm Data Hub" at bounding box center [50, 169] width 49 height 8
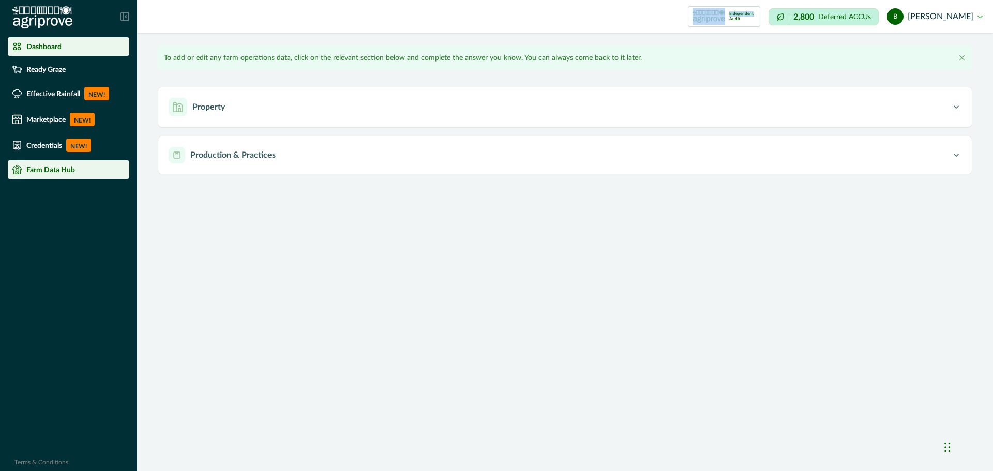
click at [87, 49] on div "Dashboard" at bounding box center [68, 46] width 113 height 10
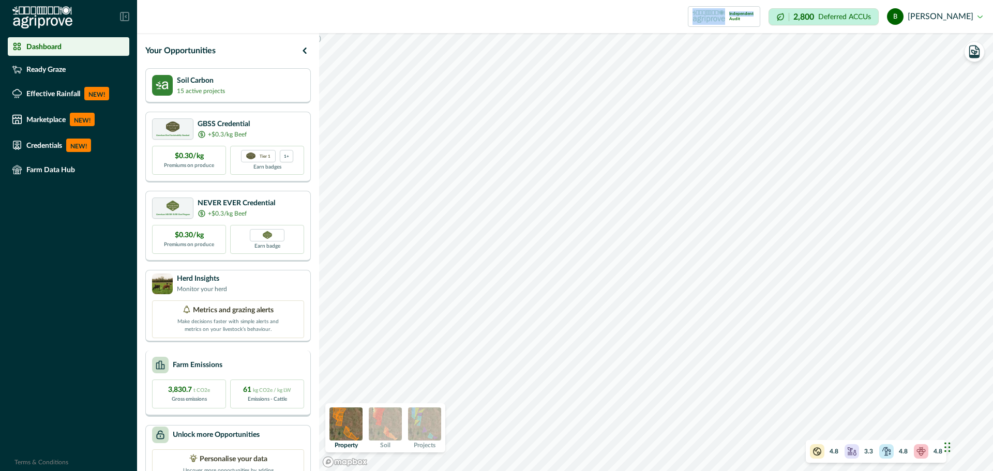
scroll to position [35, 0]
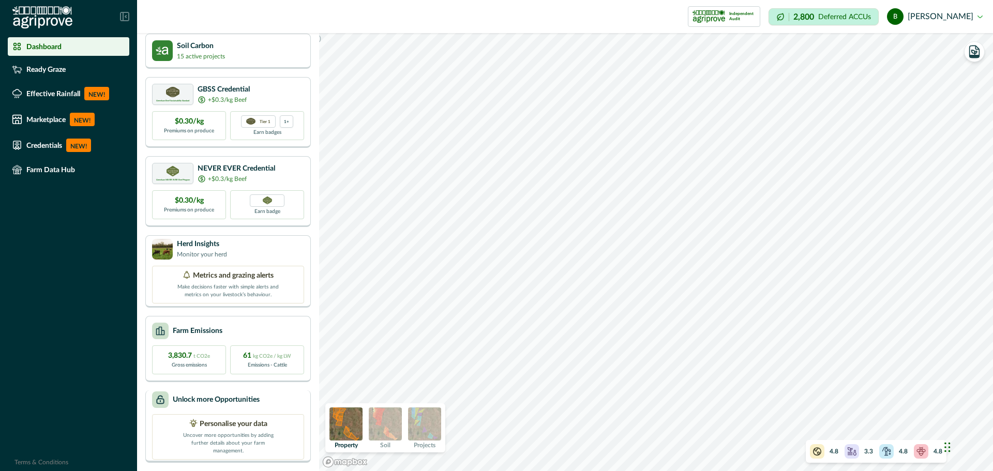
click at [250, 377] on p "Personalise your data" at bounding box center [234, 424] width 68 height 11
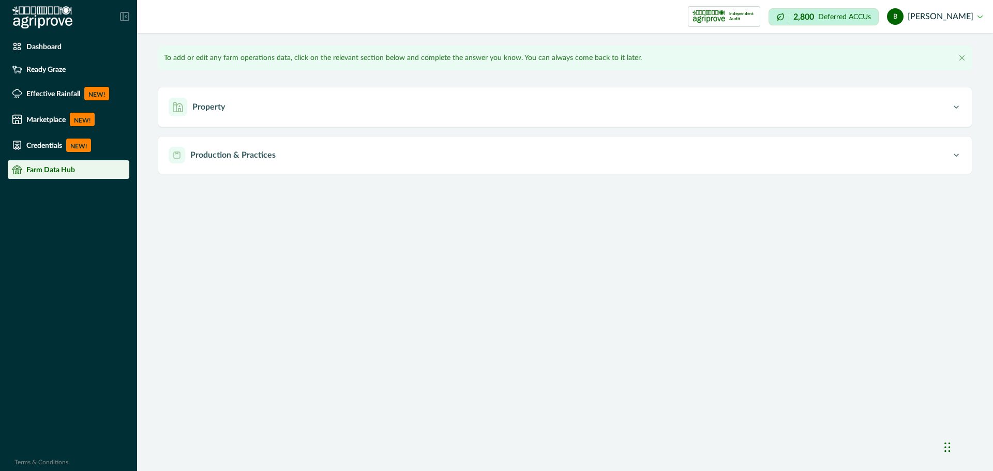
click at [744, 18] on button "b [PERSON_NAME]" at bounding box center [935, 16] width 96 height 25
click at [744, 46] on button "Sign out" at bounding box center [924, 46] width 115 height 17
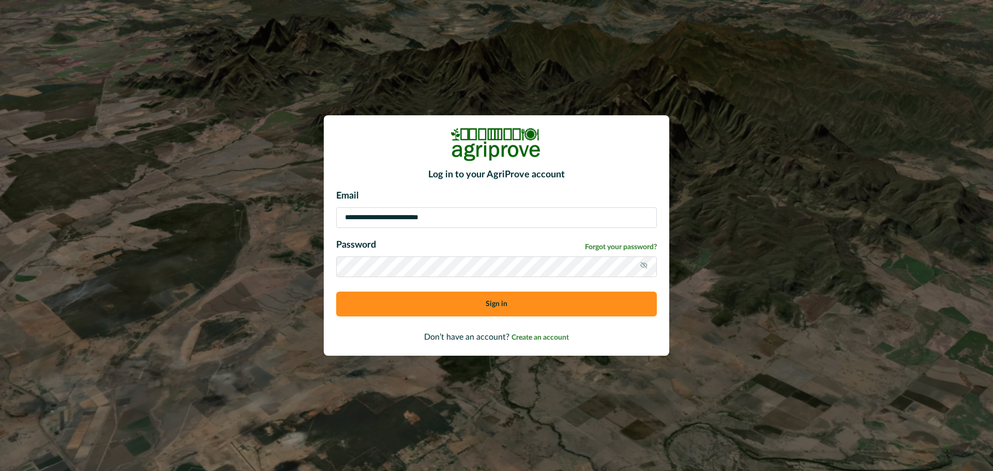
click at [466, 220] on input "**********" at bounding box center [496, 217] width 320 height 21
type input "**********"
click at [465, 310] on button "Sign in" at bounding box center [496, 304] width 320 height 25
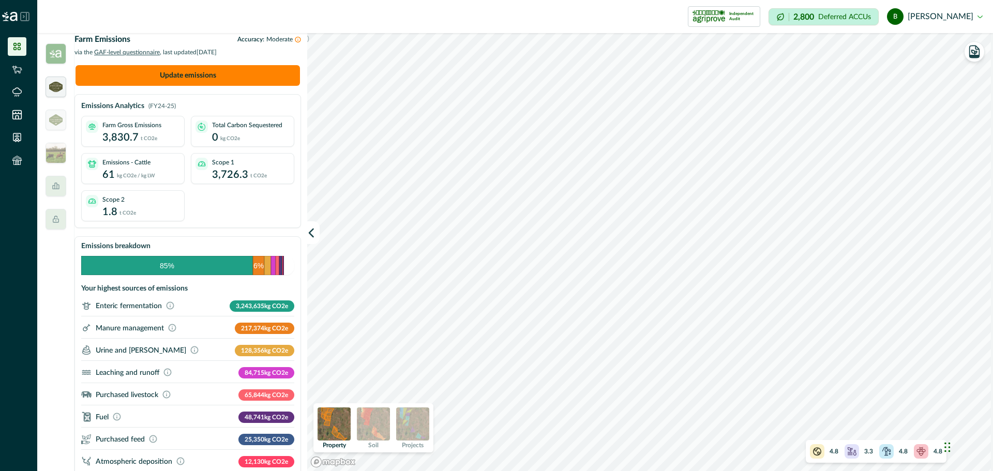
click at [56, 81] on div at bounding box center [55, 87] width 21 height 21
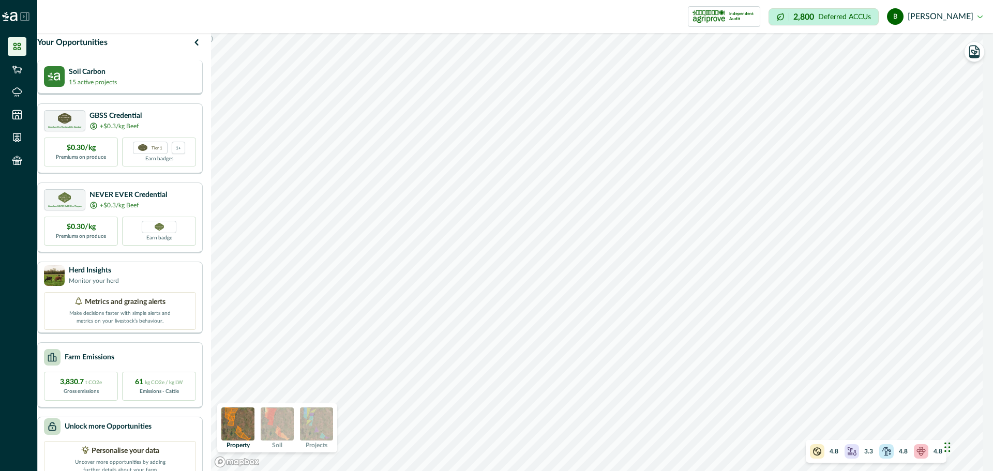
click at [62, 82] on img at bounding box center [54, 76] width 21 height 21
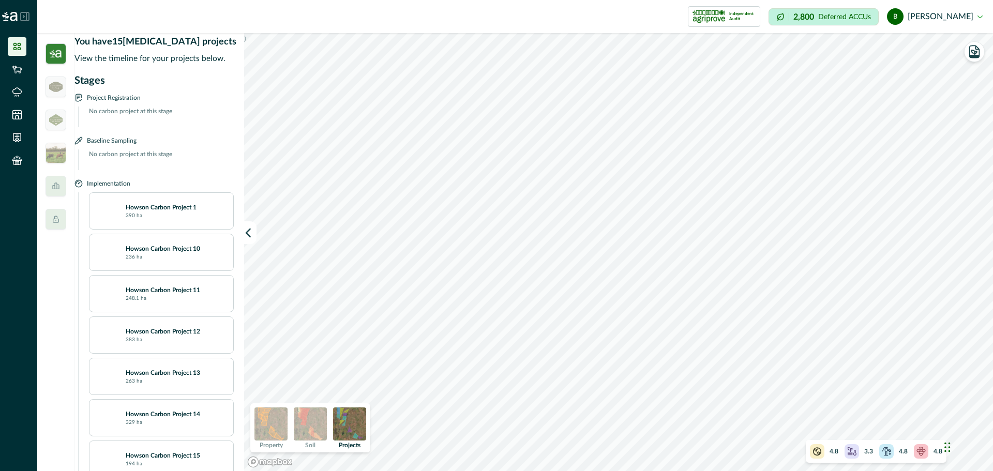
click at [54, 52] on img at bounding box center [55, 53] width 21 height 21
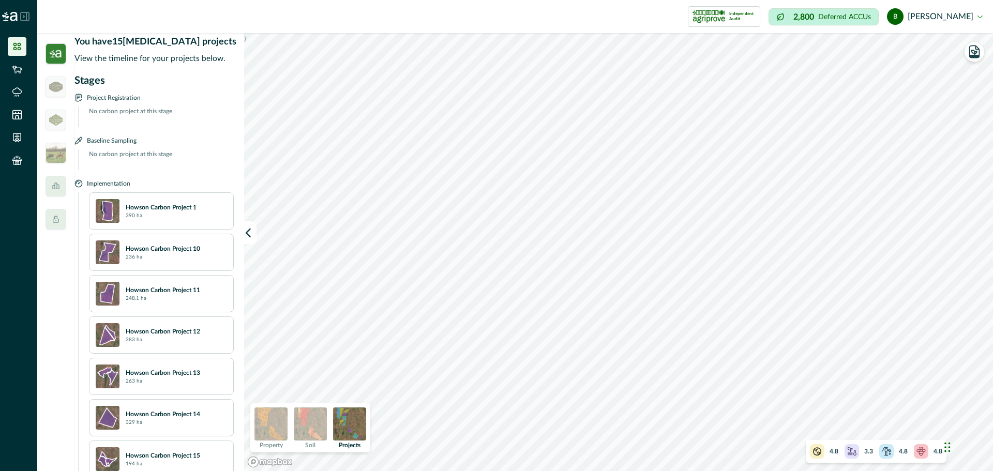
click at [11, 43] on li at bounding box center [17, 46] width 19 height 19
click at [17, 14] on img at bounding box center [10, 16] width 16 height 9
click at [25, 19] on icon at bounding box center [24, 16] width 9 height 9
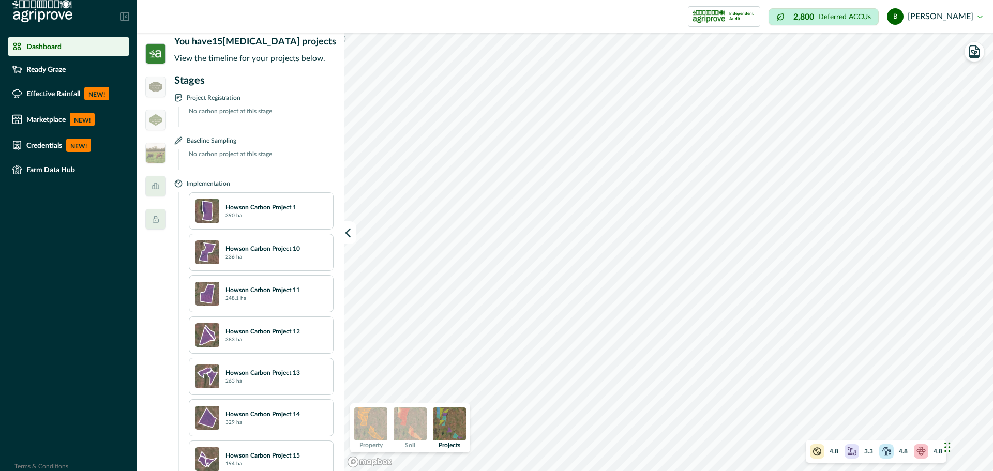
click at [63, 50] on div "Dashboard" at bounding box center [68, 46] width 113 height 10
click at [65, 70] on p "Ready Graze" at bounding box center [45, 69] width 39 height 8
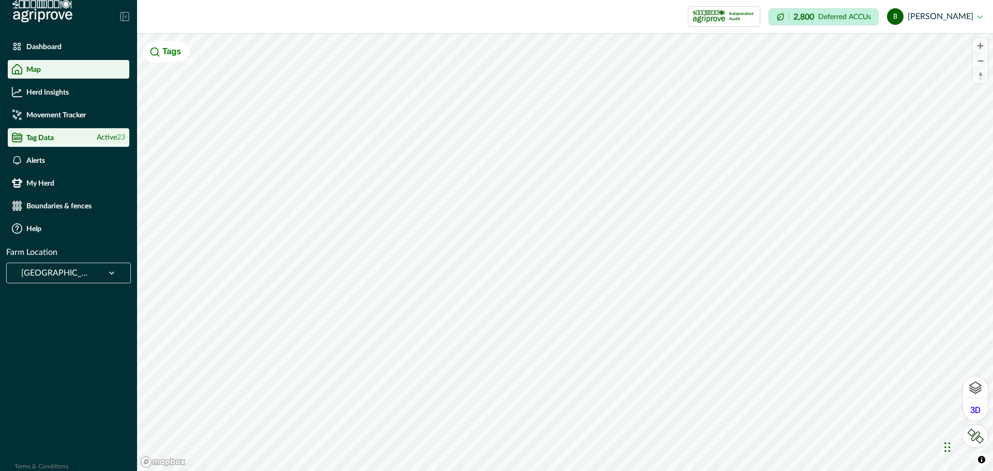
click at [50, 131] on li "Tag Data Active 23" at bounding box center [68, 137] width 121 height 19
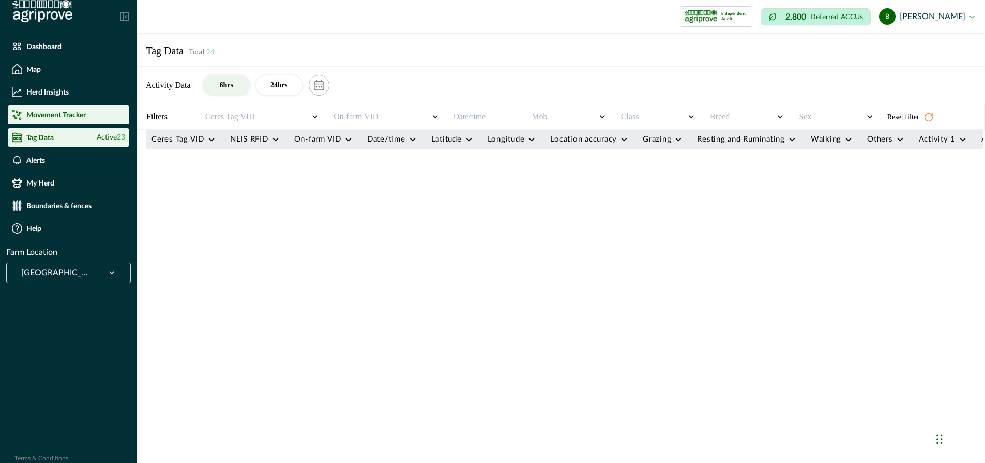
click at [71, 112] on p "Movement Tracker" at bounding box center [55, 115] width 59 height 8
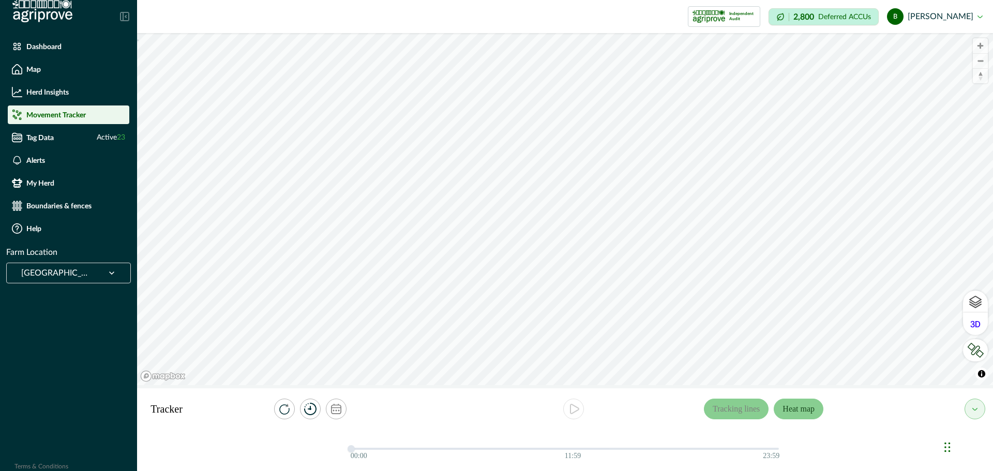
click at [795, 411] on button "Heat map" at bounding box center [798, 409] width 50 height 21
click at [742, 410] on button "Tracking lines" at bounding box center [736, 409] width 65 height 21
click at [978, 319] on div at bounding box center [975, 324] width 10 height 22
click at [975, 411] on button "open" at bounding box center [974, 409] width 21 height 21
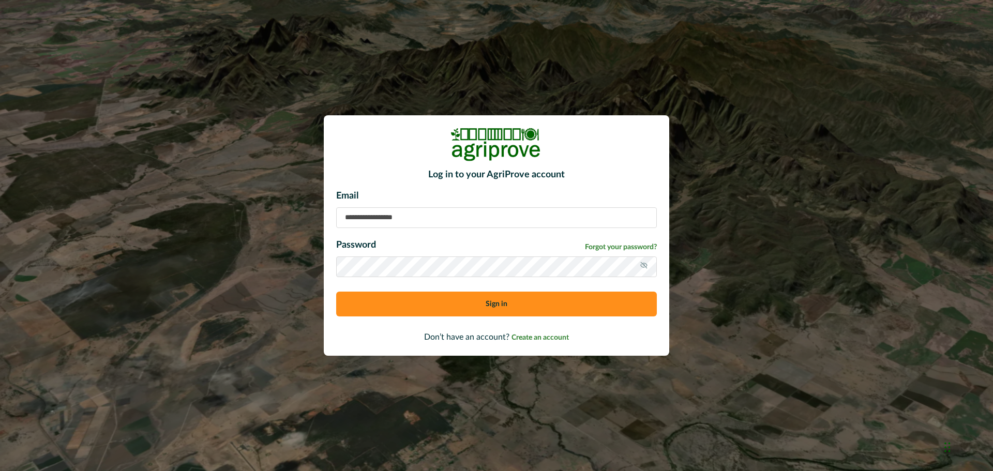
type input "**********"
